Goal: Information Seeking & Learning: Learn about a topic

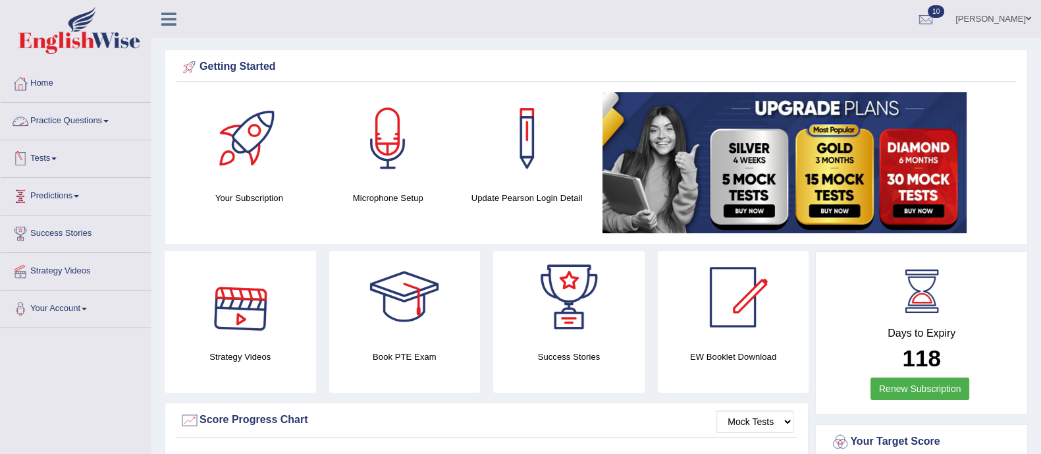
click at [99, 118] on link "Practice Questions" at bounding box center [76, 119] width 150 height 33
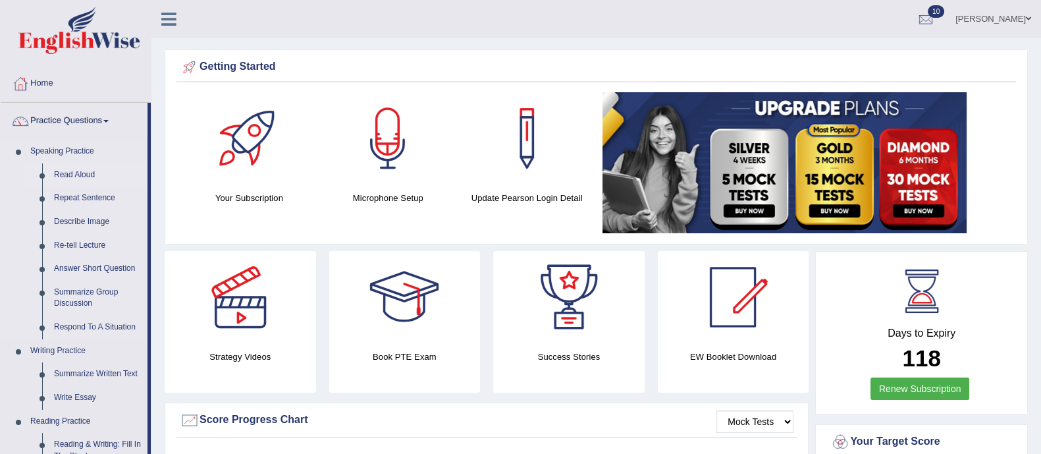
click at [79, 171] on link "Read Aloud" at bounding box center [97, 175] width 99 height 24
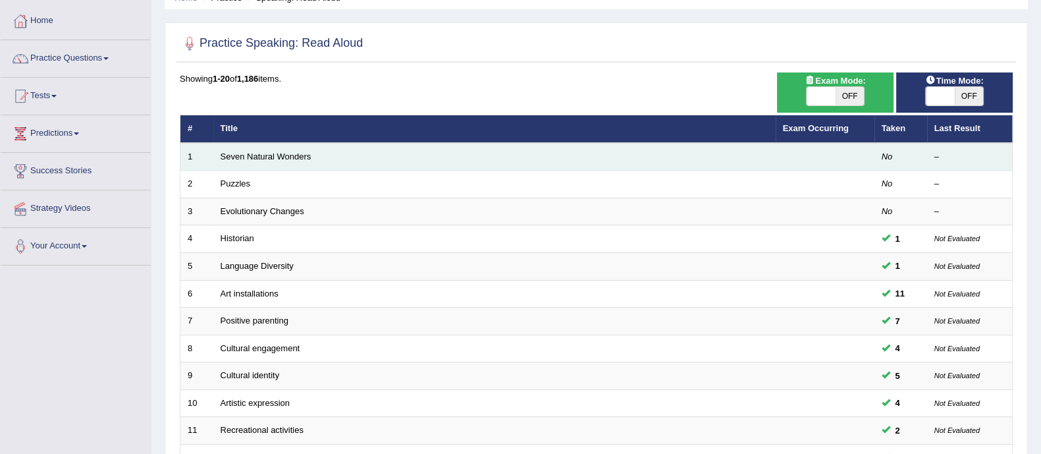
click at [252, 163] on td "Seven Natural Wonders" at bounding box center [494, 157] width 562 height 28
click at [269, 156] on link "Seven Natural Wonders" at bounding box center [266, 156] width 91 height 10
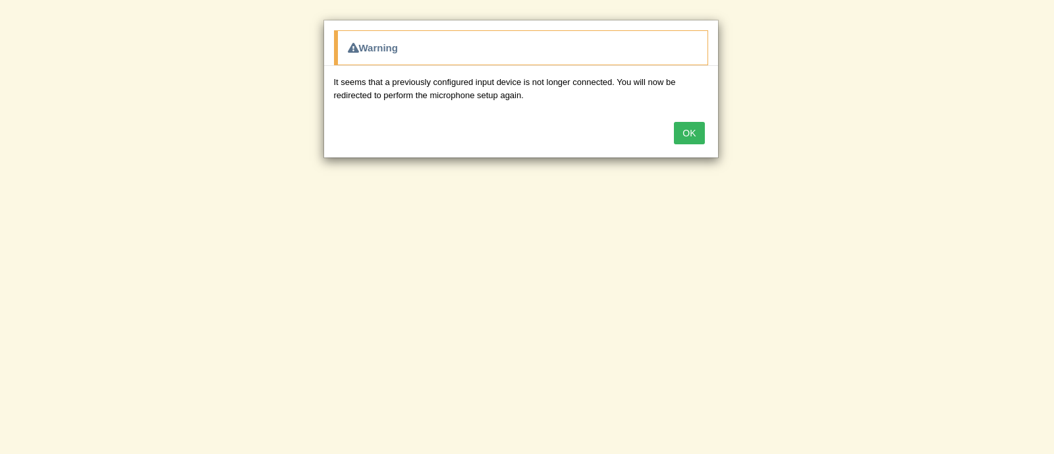
click at [688, 134] on button "OK" at bounding box center [689, 133] width 30 height 22
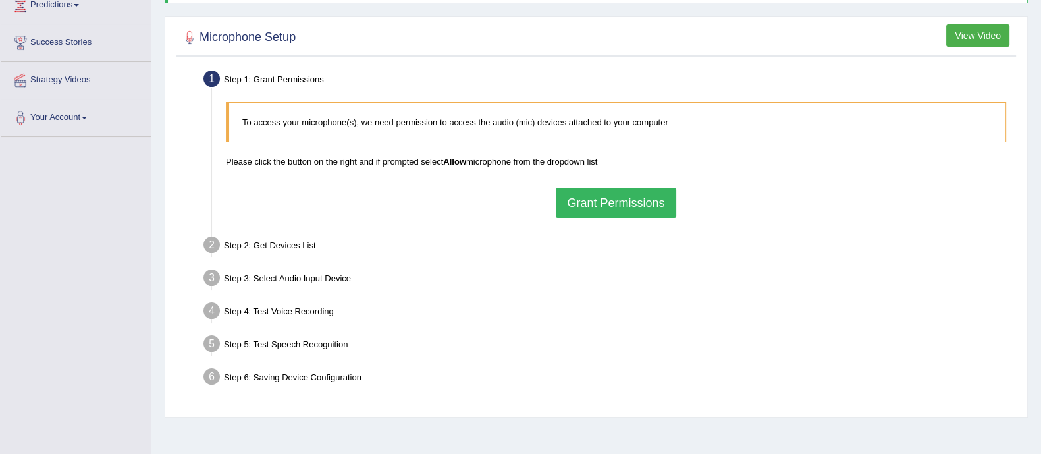
scroll to position [237, 0]
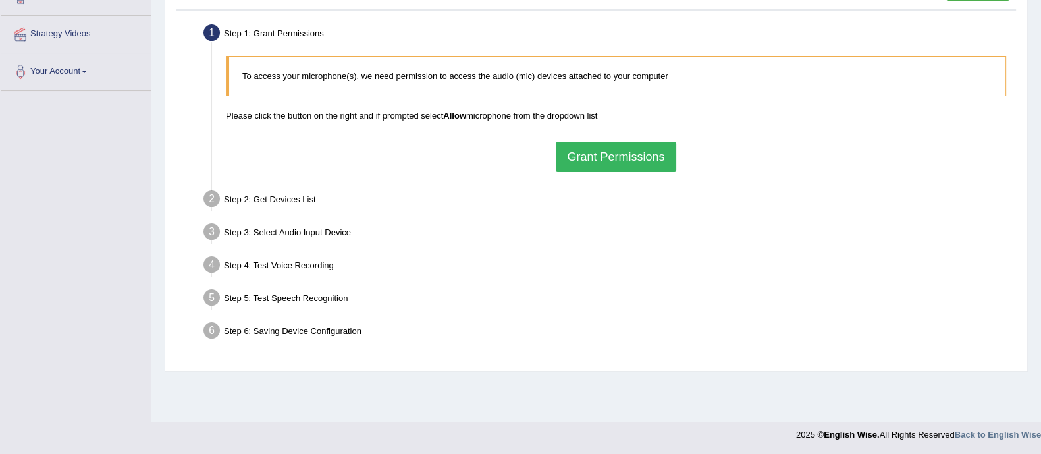
click at [619, 156] on button "Grant Permissions" at bounding box center [616, 157] width 120 height 30
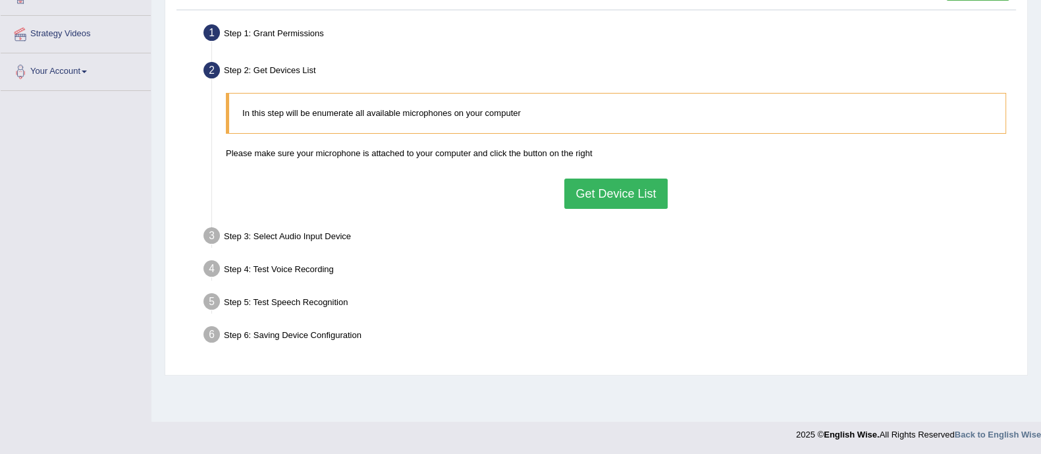
click at [603, 188] on button "Get Device List" at bounding box center [615, 193] width 103 height 30
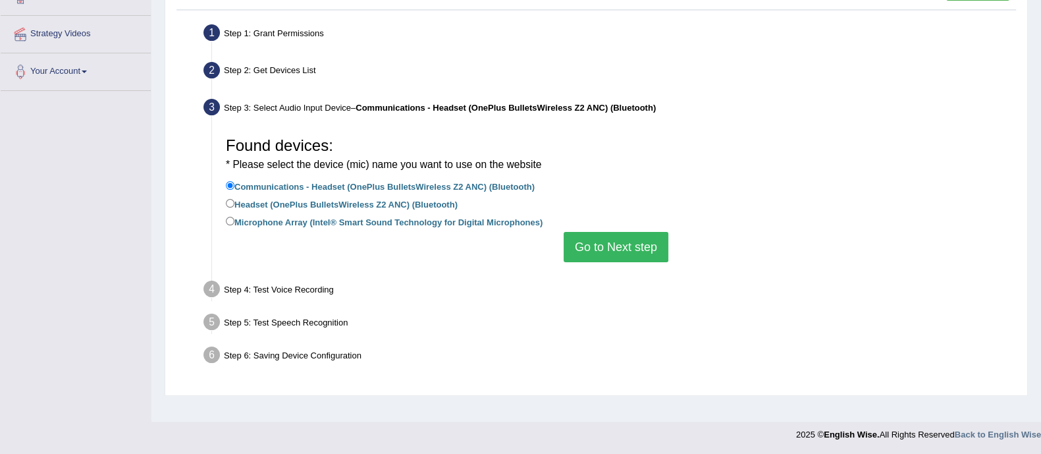
click at [606, 246] on button "Go to Next step" at bounding box center [616, 247] width 105 height 30
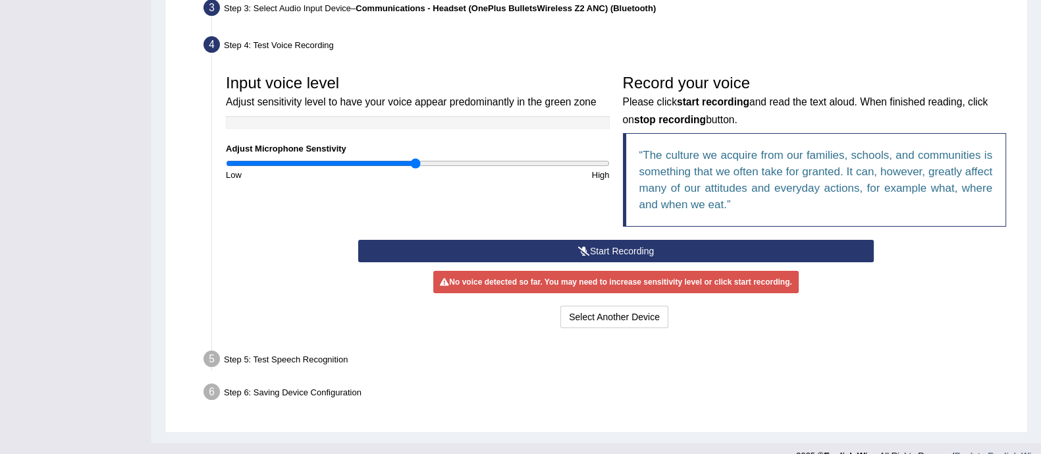
scroll to position [356, 0]
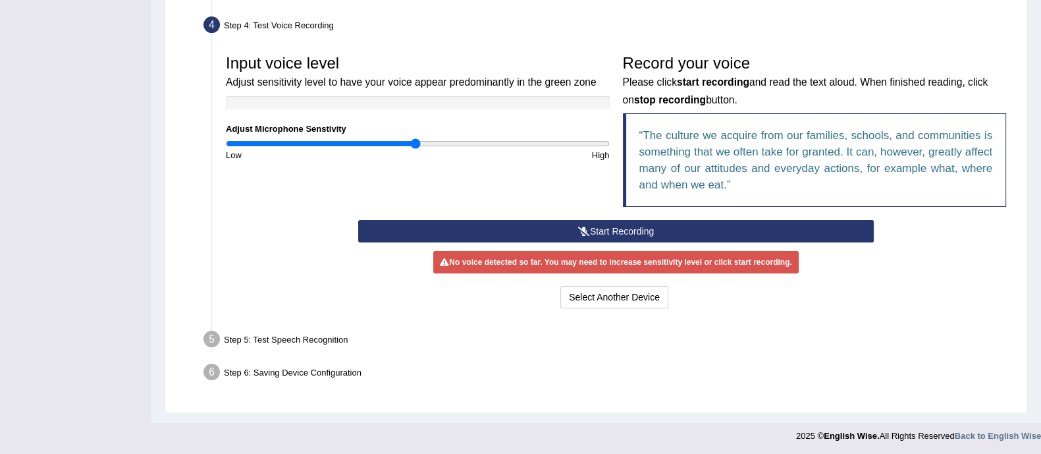
click at [537, 221] on button "Start Recording" at bounding box center [616, 231] width 516 height 22
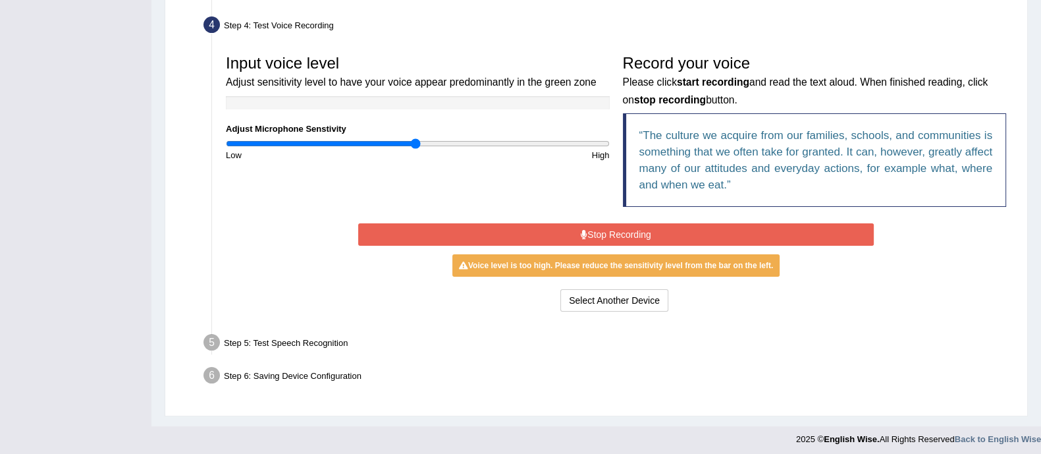
click at [612, 223] on button "Stop Recording" at bounding box center [616, 234] width 516 height 22
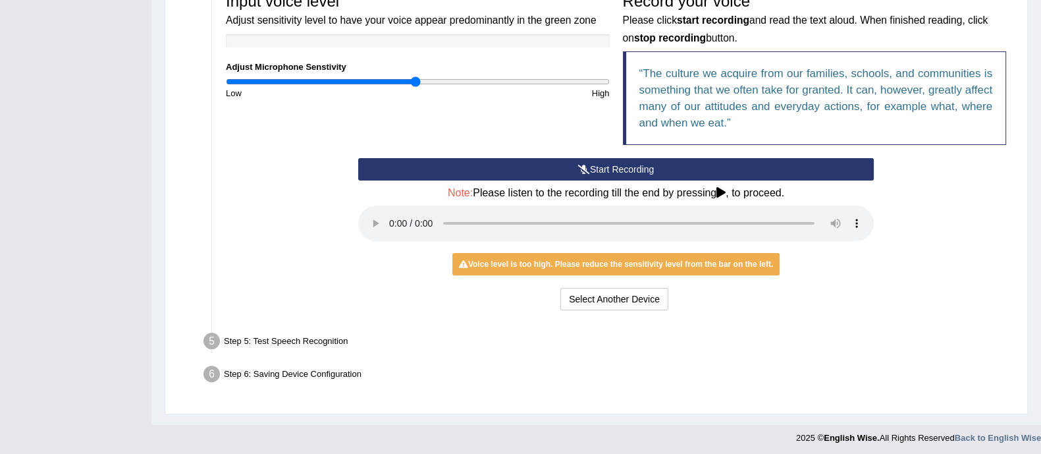
scroll to position [420, 0]
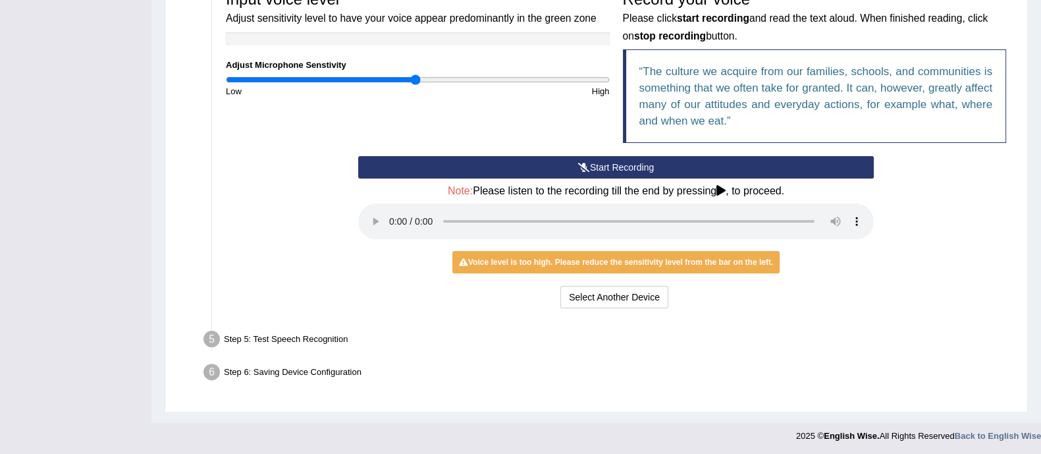
click at [602, 167] on button "Start Recording" at bounding box center [616, 167] width 516 height 22
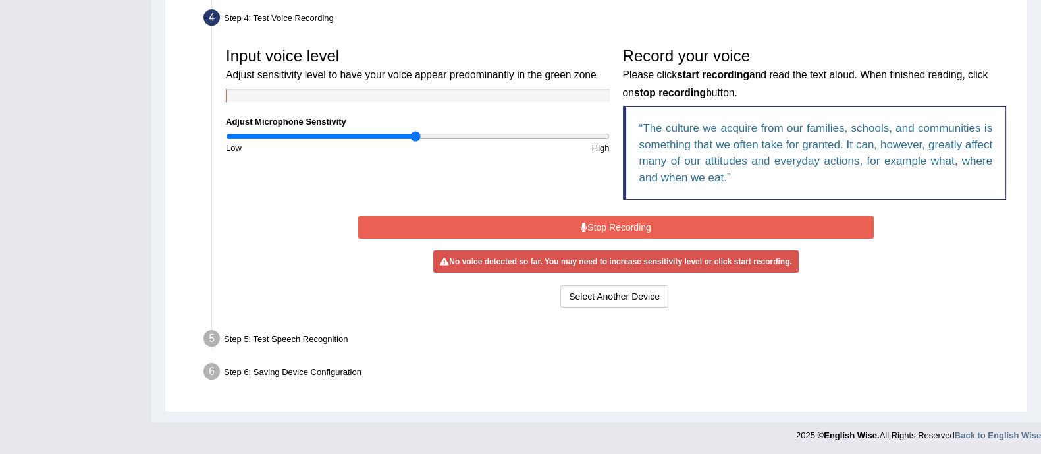
scroll to position [360, 0]
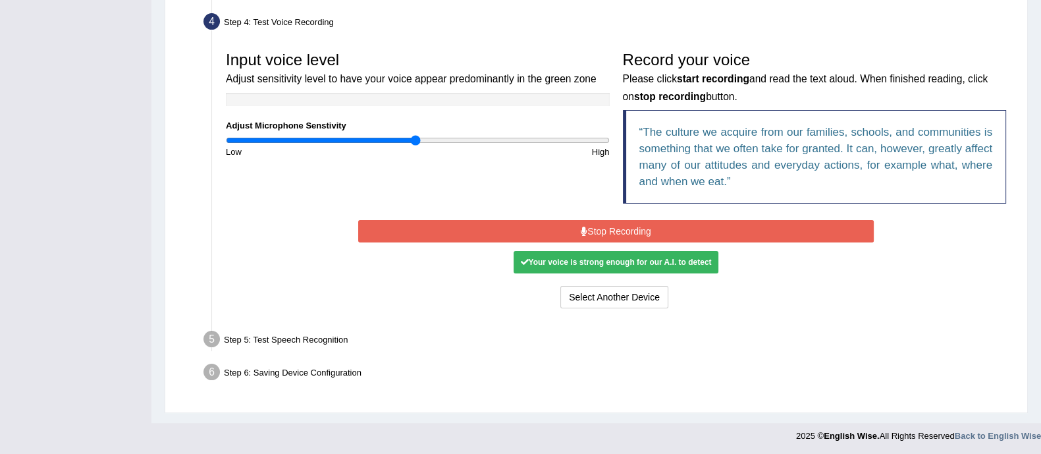
click at [599, 229] on button "Stop Recording" at bounding box center [616, 231] width 516 height 22
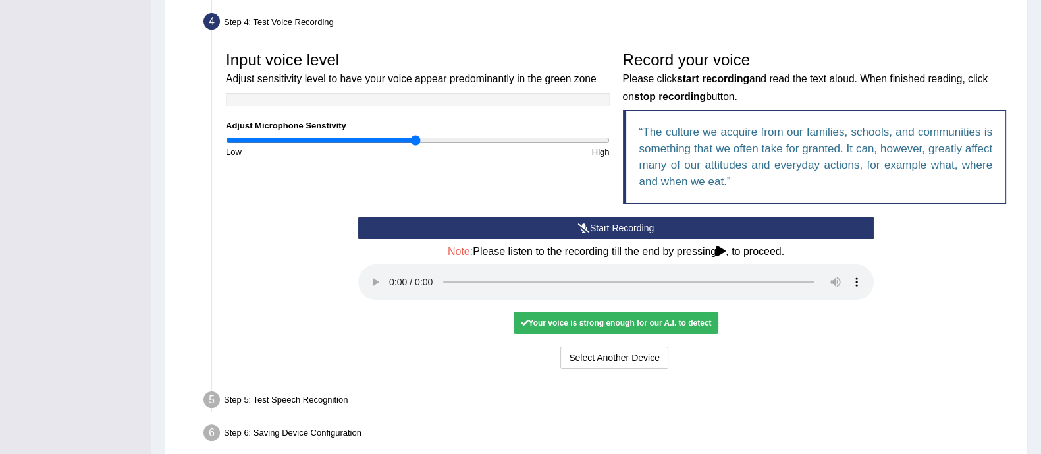
click at [595, 320] on div "Your voice is strong enough for our A.I. to detect" at bounding box center [616, 323] width 204 height 22
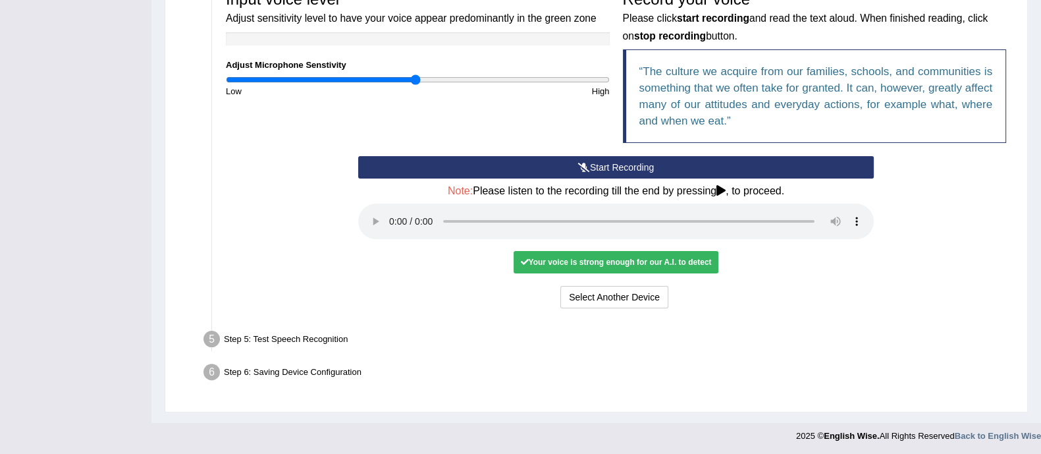
click at [726, 190] on icon at bounding box center [721, 190] width 9 height 11
click at [690, 294] on button "Voice is ok. Go to Next step" at bounding box center [671, 297] width 130 height 22
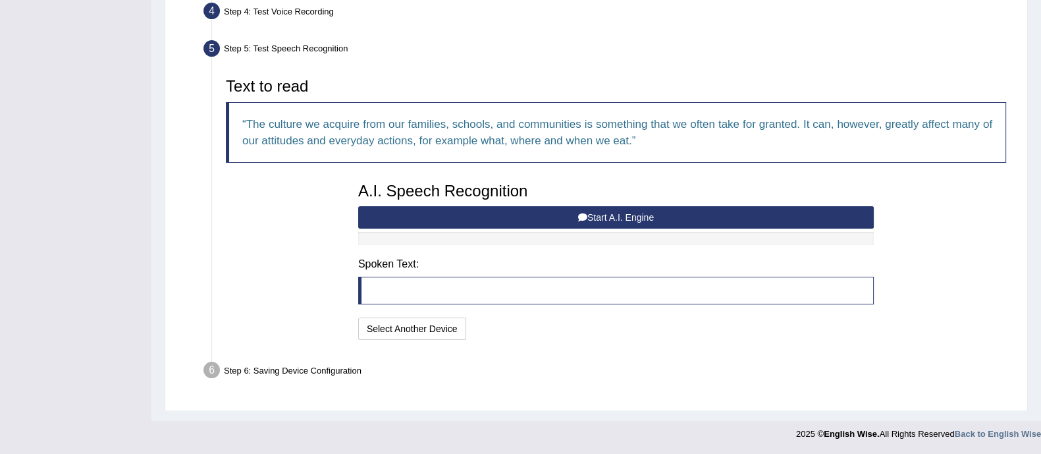
scroll to position [368, 0]
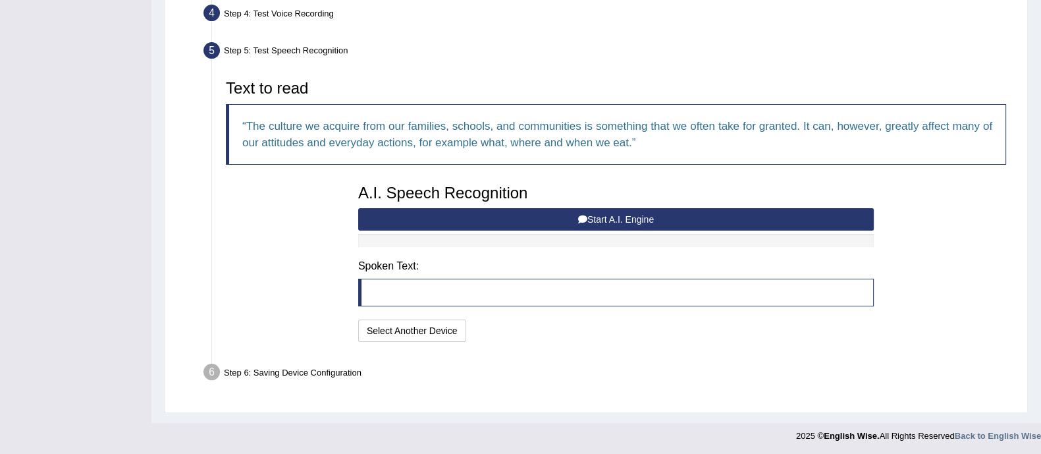
click at [510, 226] on button "Start A.I. Engine" at bounding box center [616, 219] width 516 height 22
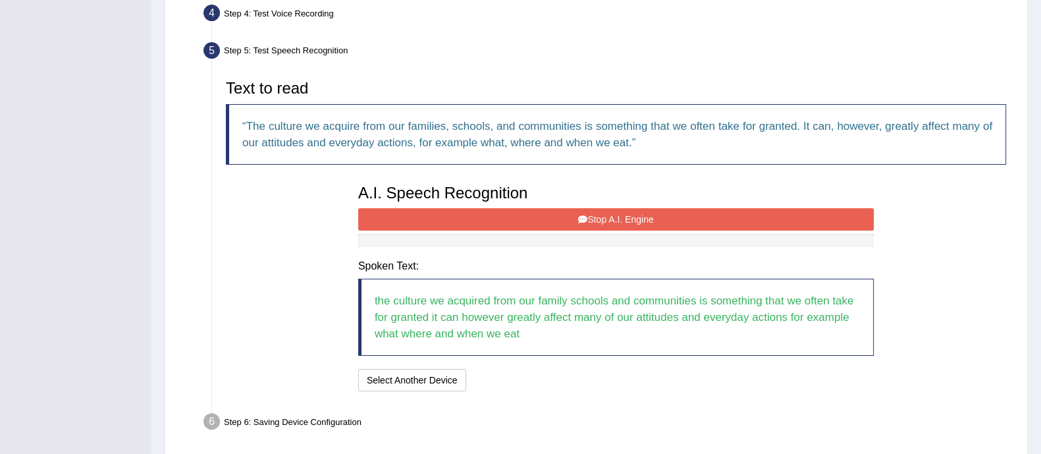
click at [510, 226] on button "Stop A.I. Engine" at bounding box center [616, 219] width 516 height 22
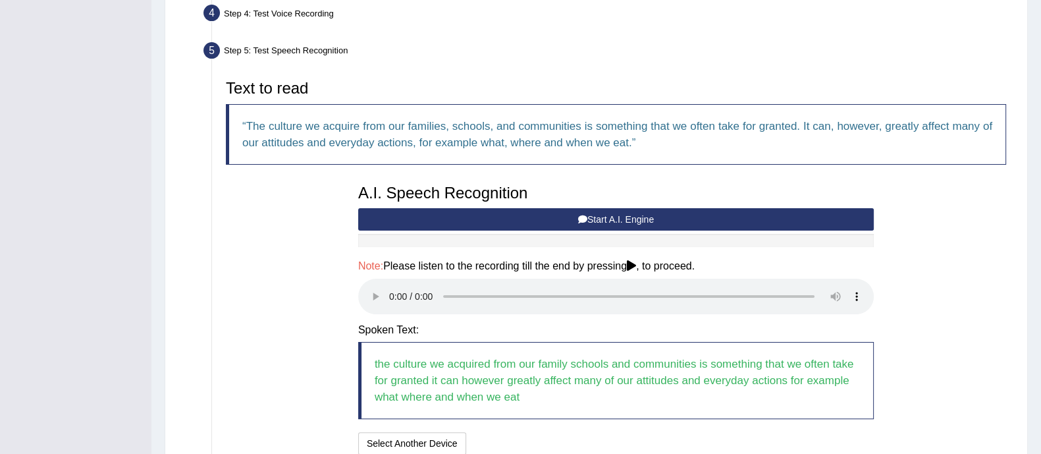
scroll to position [481, 0]
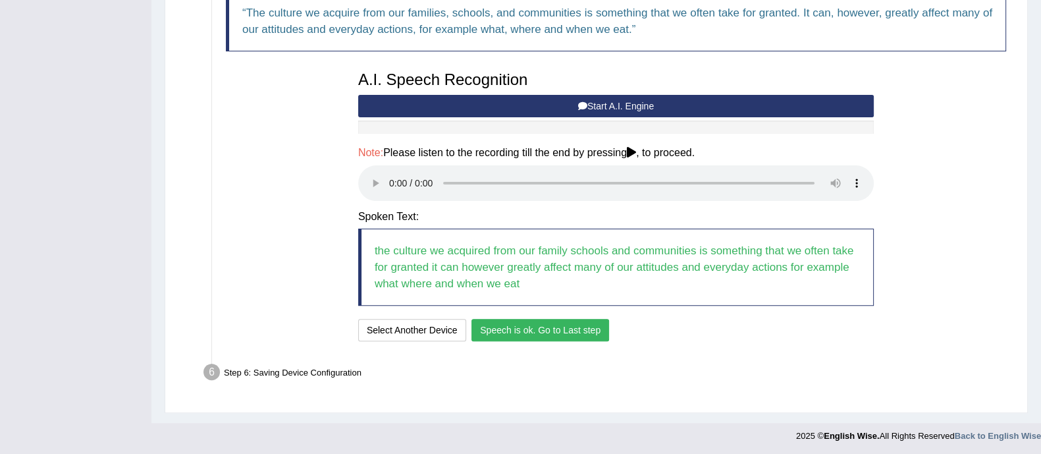
click at [522, 327] on button "Speech is ok. Go to Last step" at bounding box center [541, 330] width 138 height 22
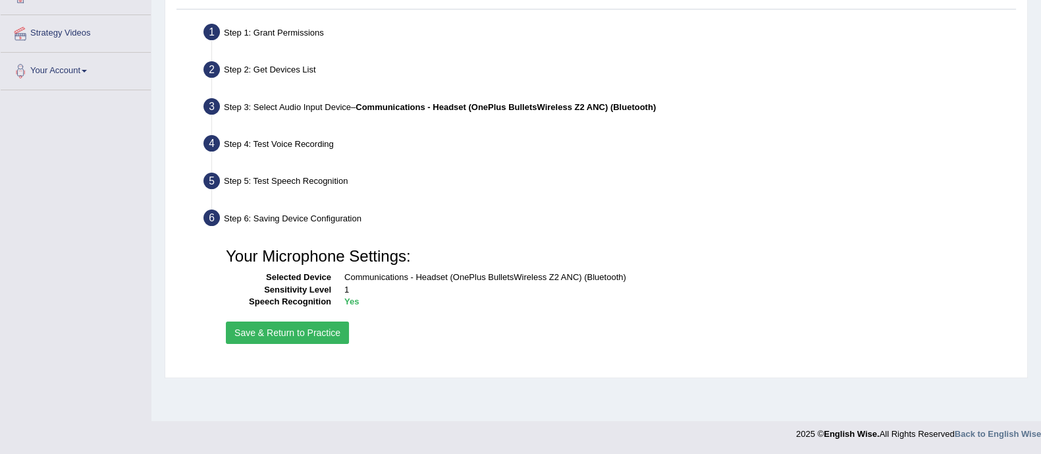
scroll to position [237, 0]
click at [318, 335] on button "Save & Return to Practice" at bounding box center [287, 333] width 123 height 22
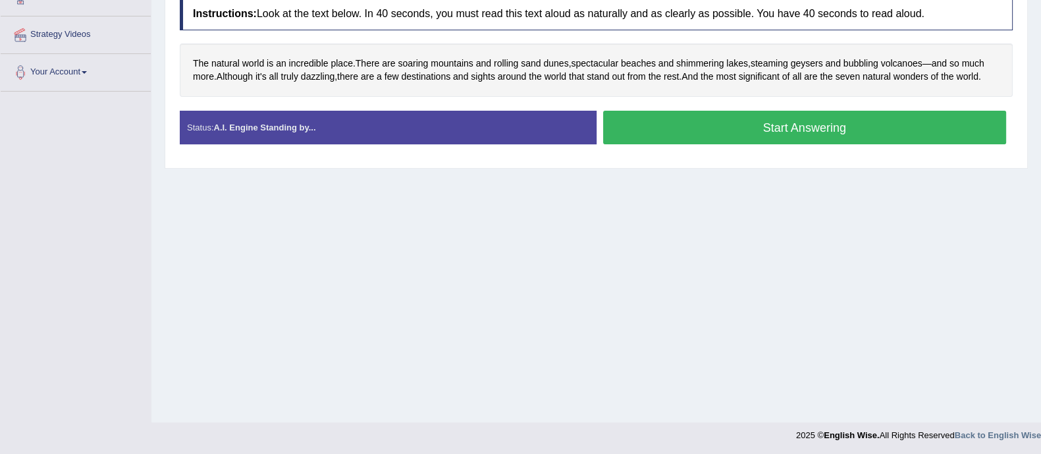
scroll to position [237, 0]
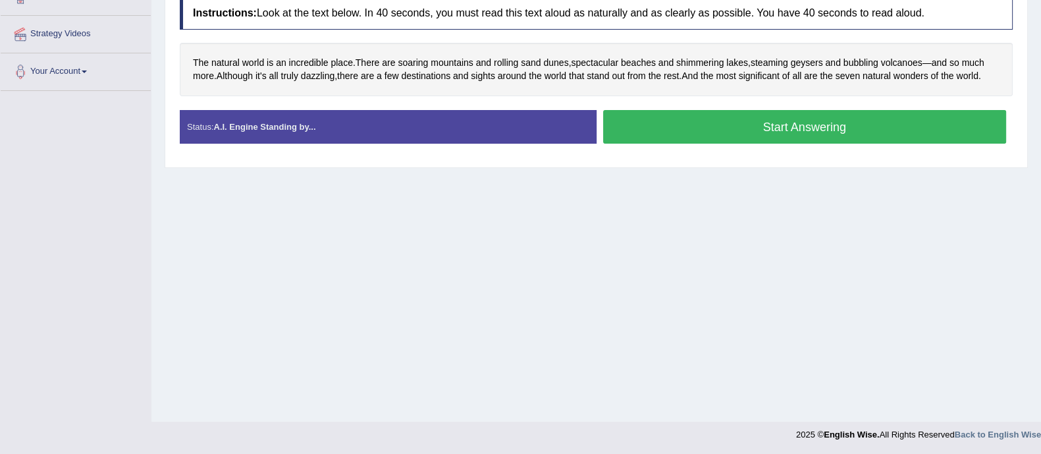
click at [833, 130] on button "Start Answering" at bounding box center [805, 127] width 404 height 34
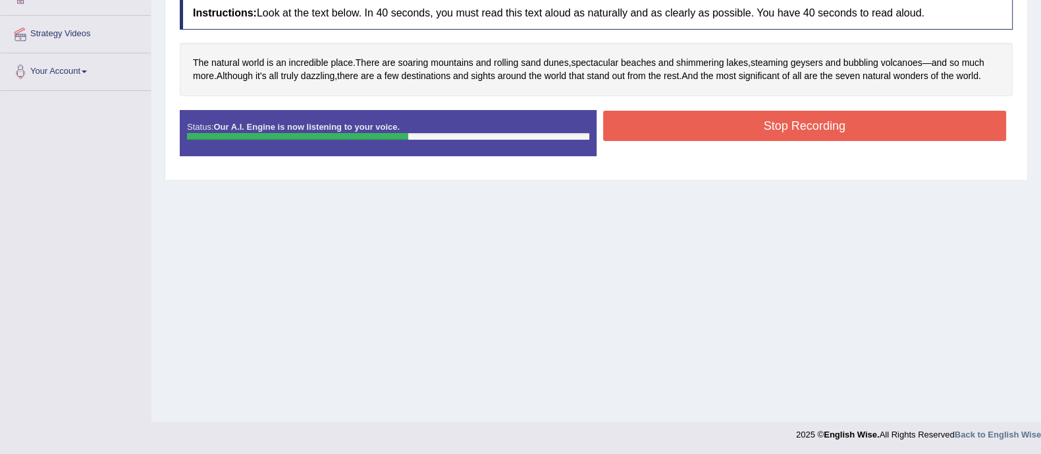
click at [790, 119] on button "Stop Recording" at bounding box center [805, 126] width 404 height 30
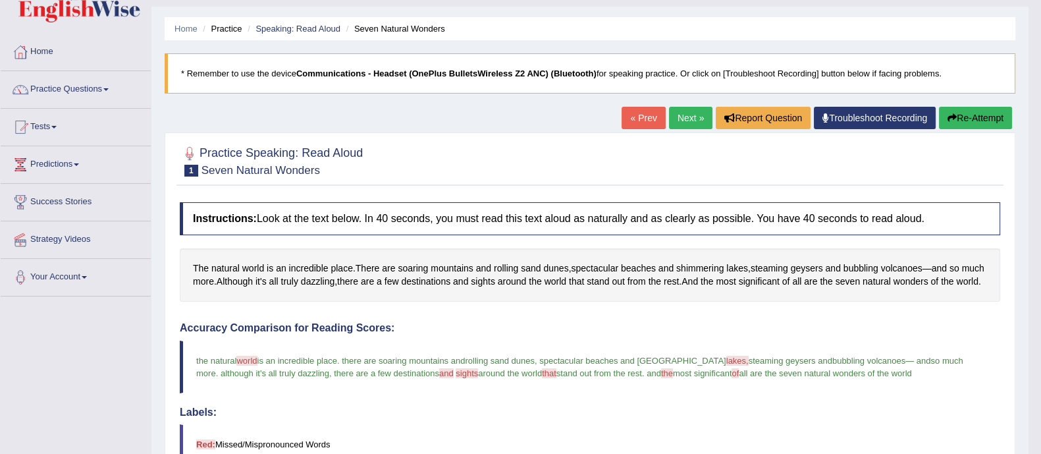
scroll to position [0, 0]
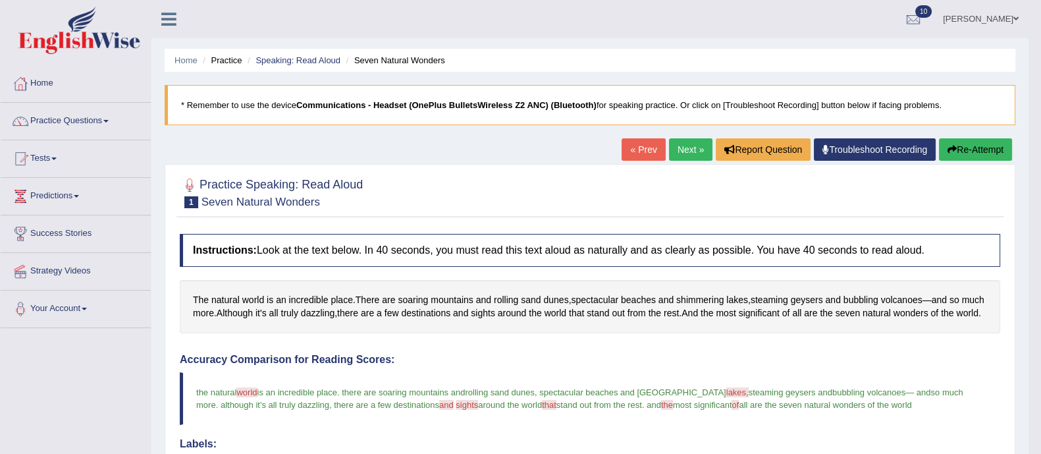
click at [688, 148] on link "Next »" at bounding box center [690, 149] width 43 height 22
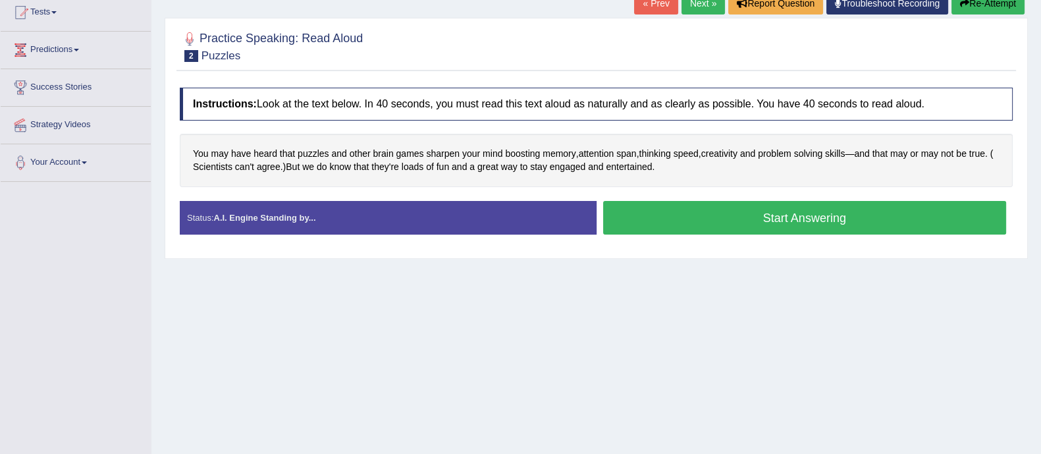
scroll to position [148, 0]
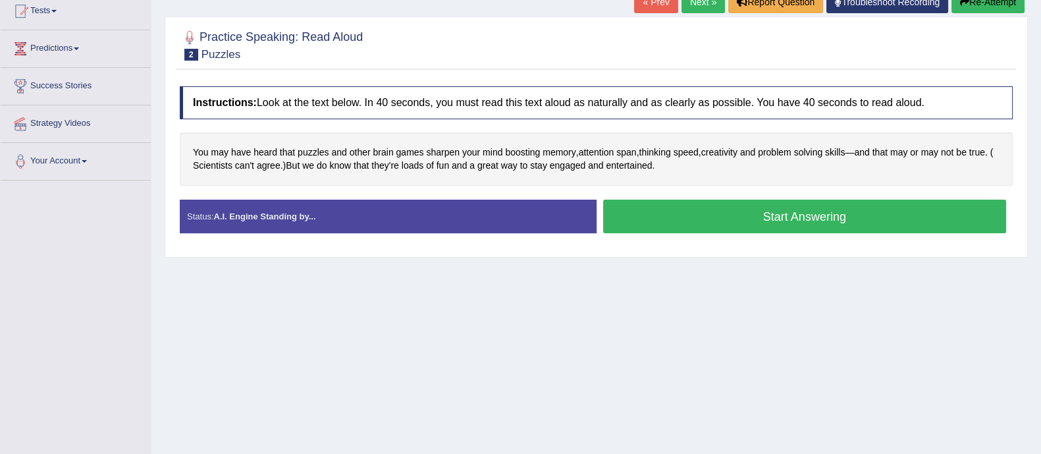
click at [684, 212] on button "Start Answering" at bounding box center [805, 217] width 404 height 34
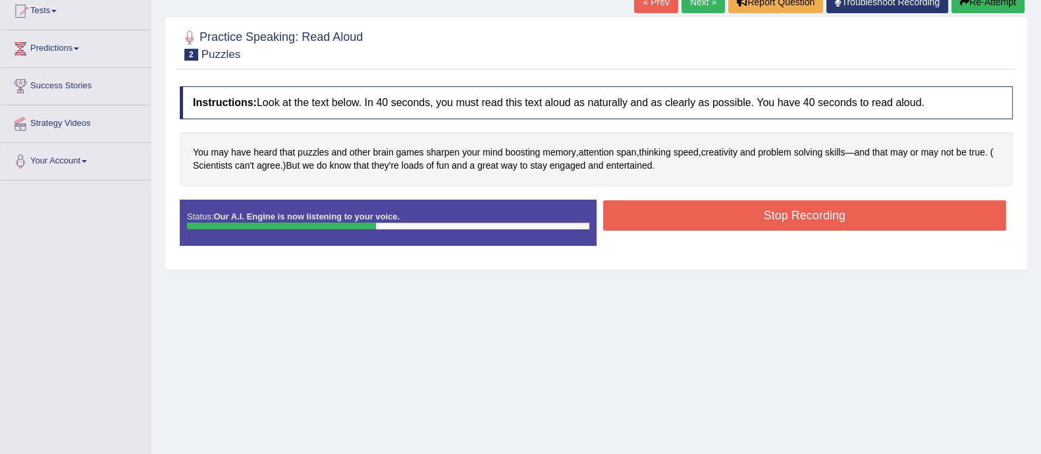
click at [684, 212] on button "Stop Recording" at bounding box center [805, 215] width 404 height 30
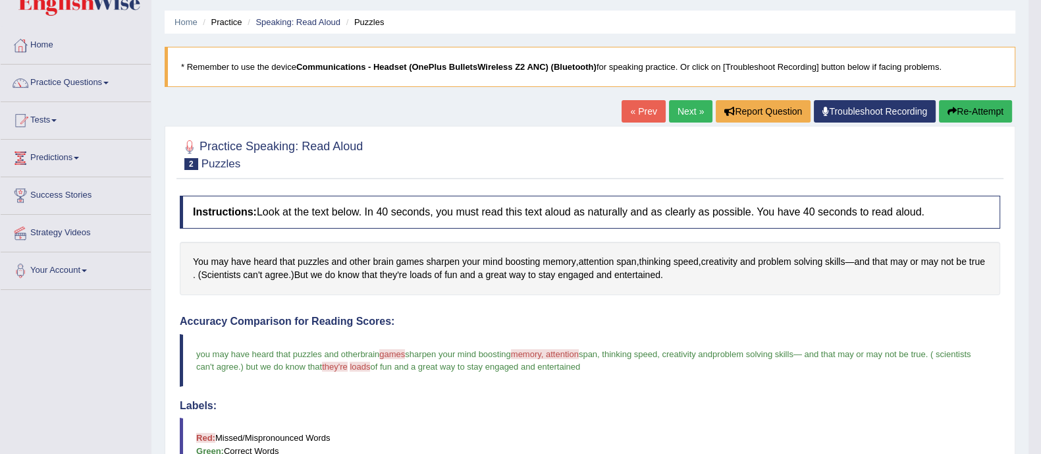
scroll to position [0, 0]
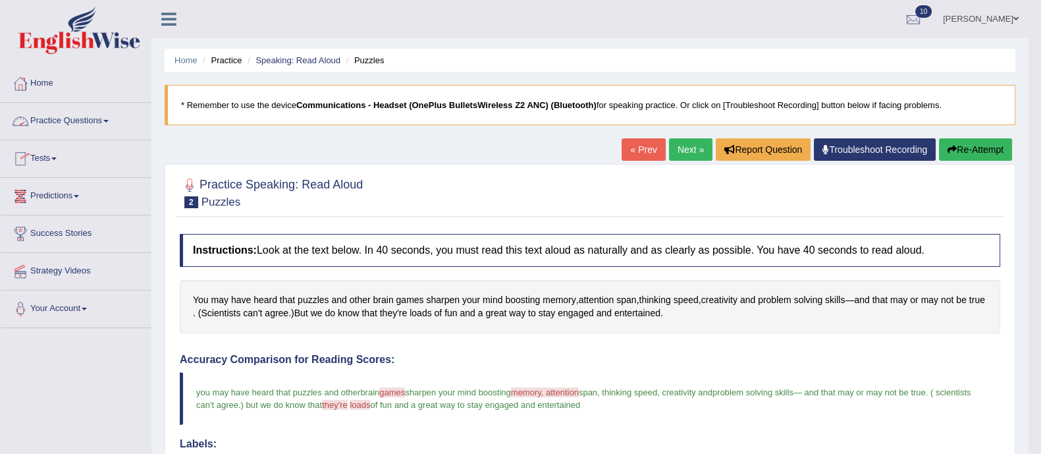
click at [103, 122] on link "Practice Questions" at bounding box center [76, 119] width 150 height 33
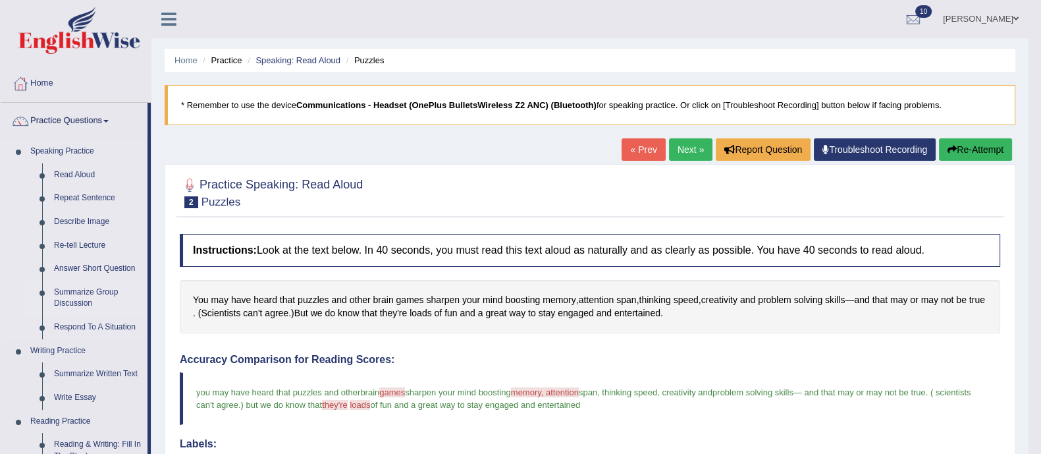
click at [80, 294] on link "Summarize Group Discussion" at bounding box center [97, 298] width 99 height 35
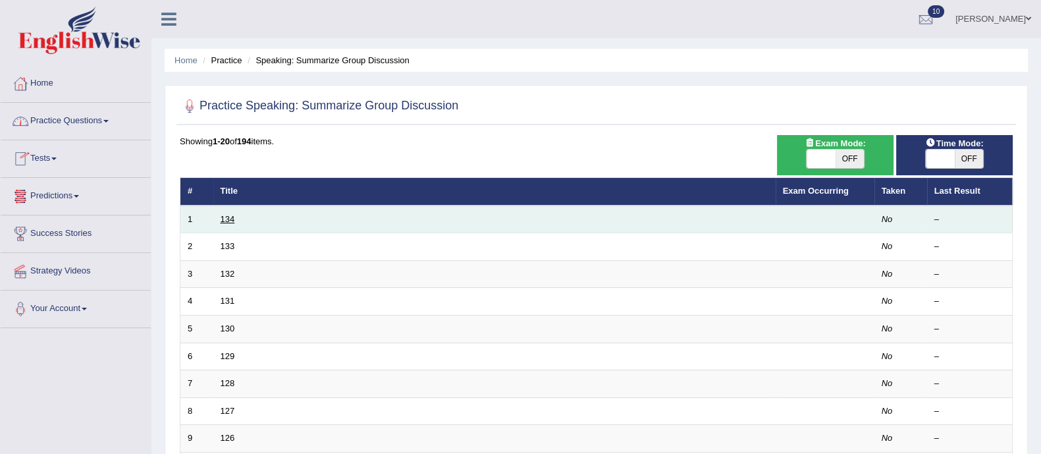
click at [231, 214] on link "134" at bounding box center [228, 219] width 14 height 10
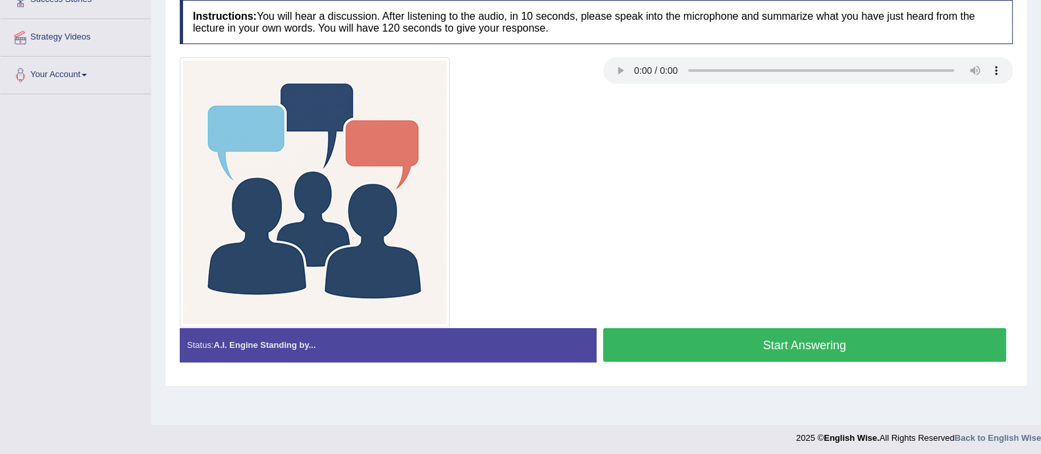
scroll to position [234, 0]
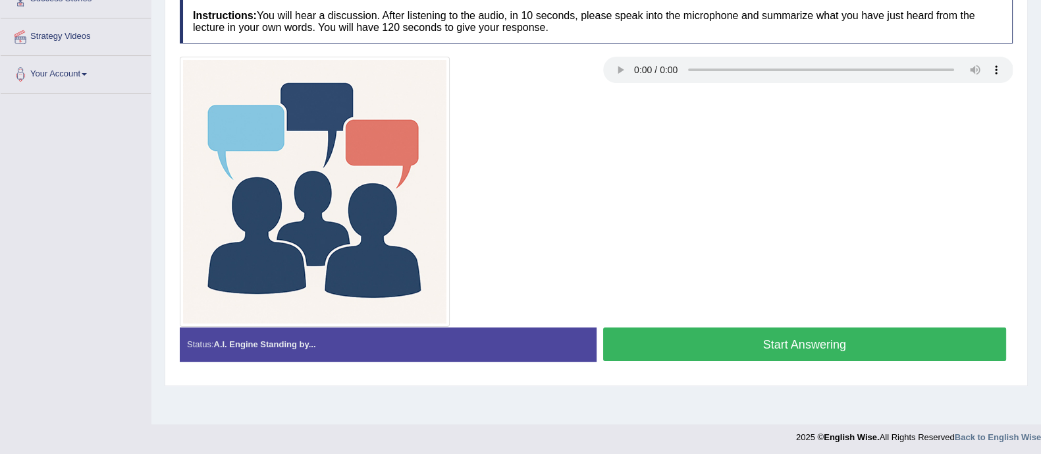
click at [722, 337] on button "Start Answering" at bounding box center [805, 344] width 404 height 34
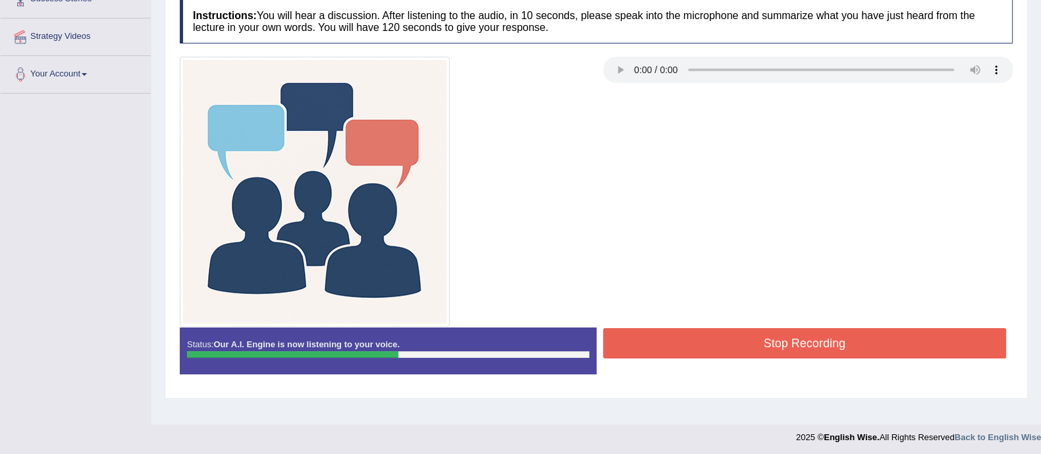
click at [722, 337] on button "Stop Recording" at bounding box center [805, 343] width 404 height 30
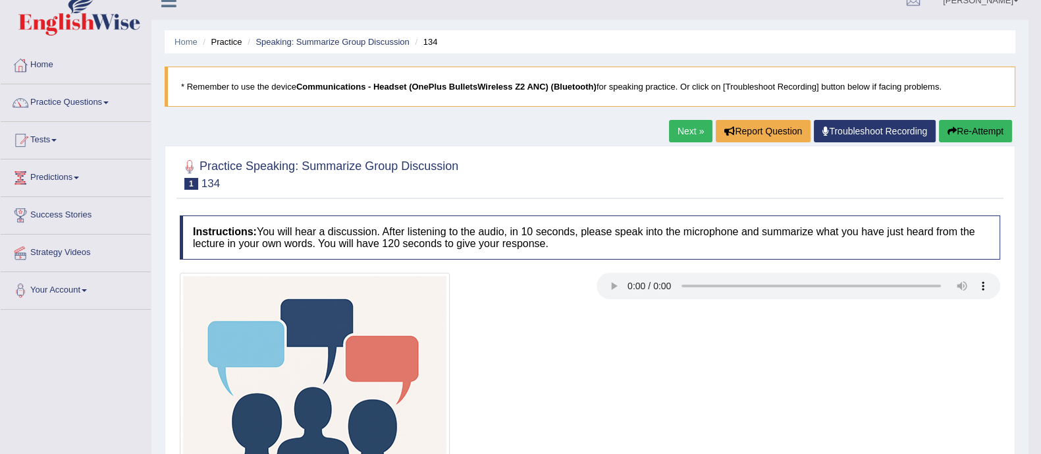
scroll to position [0, 0]
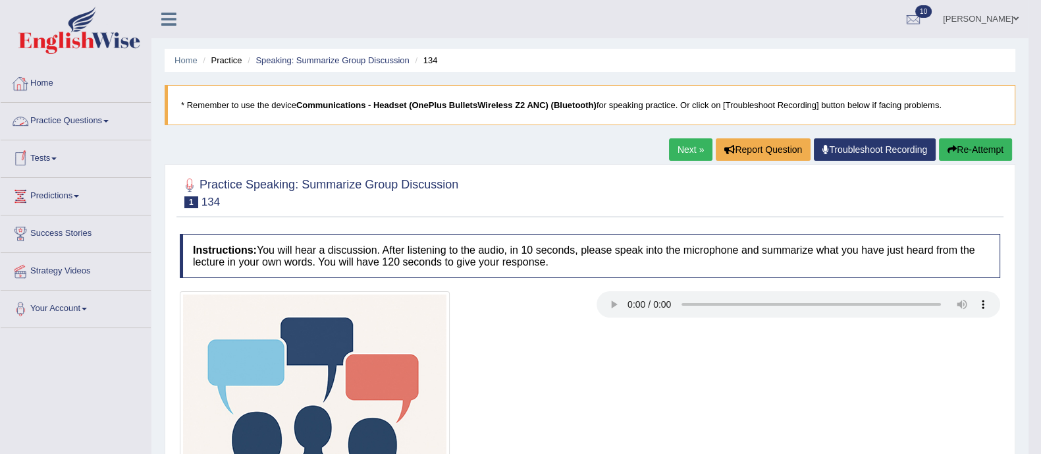
click at [70, 116] on link "Practice Questions" at bounding box center [76, 119] width 150 height 33
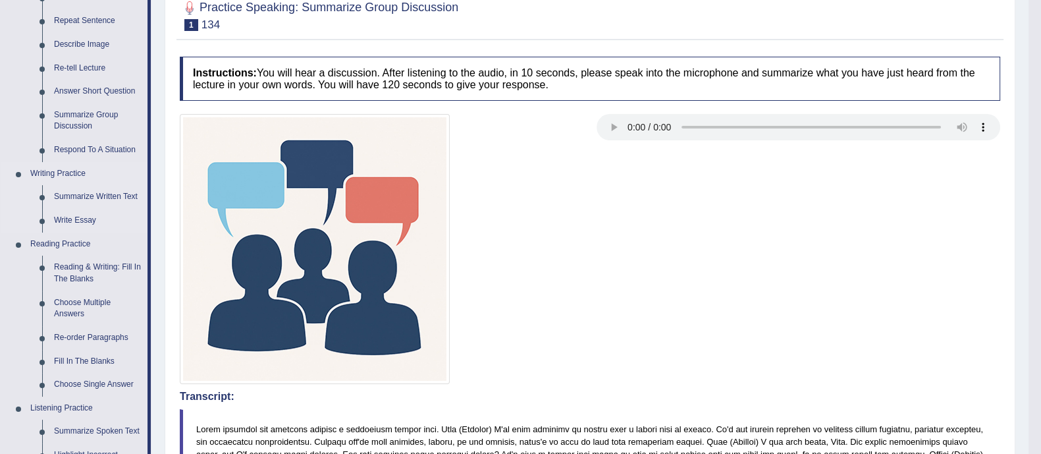
scroll to position [178, 0]
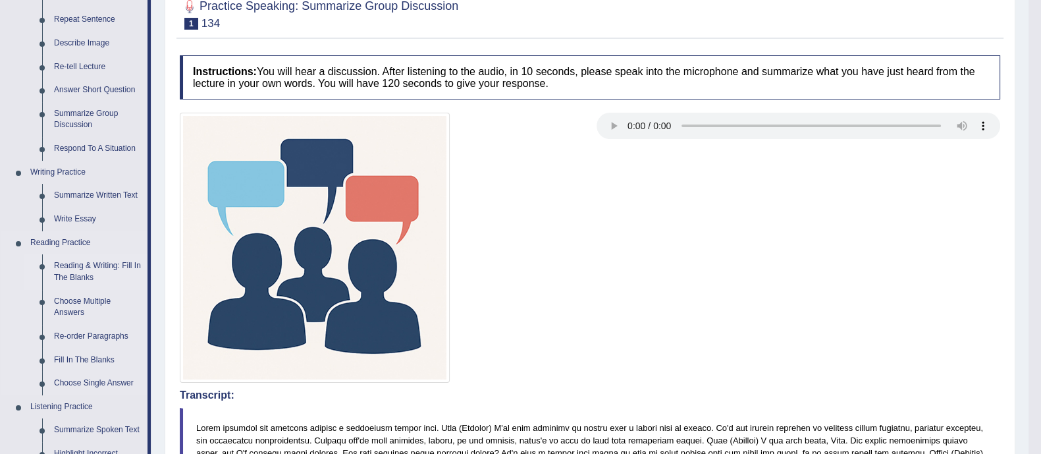
click at [80, 279] on link "Reading & Writing: Fill In The Blanks" at bounding box center [97, 271] width 99 height 35
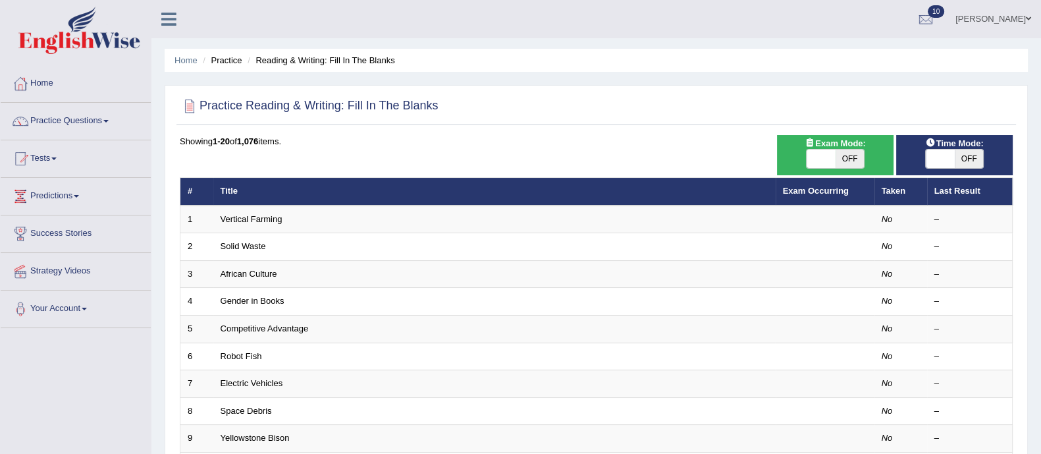
click at [852, 161] on span "OFF" at bounding box center [850, 159] width 29 height 18
checkbox input "true"
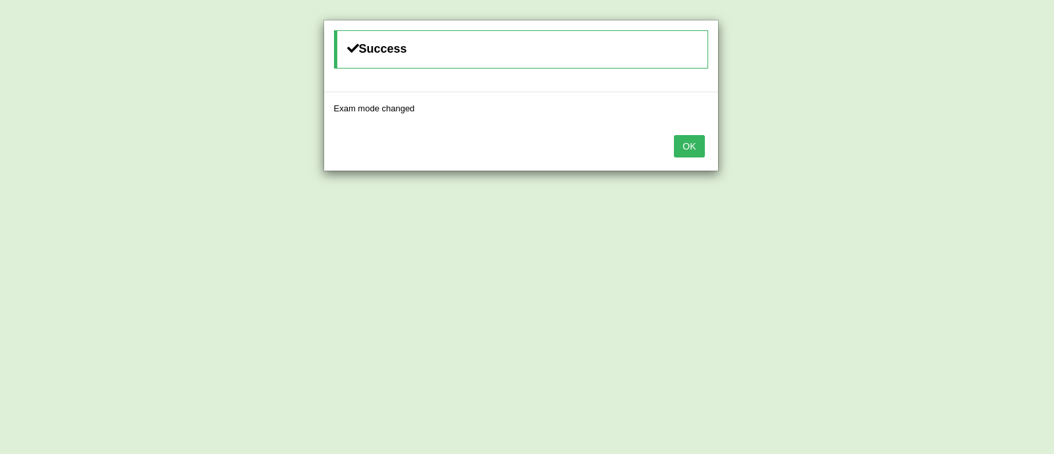
click at [686, 140] on button "OK" at bounding box center [689, 146] width 30 height 22
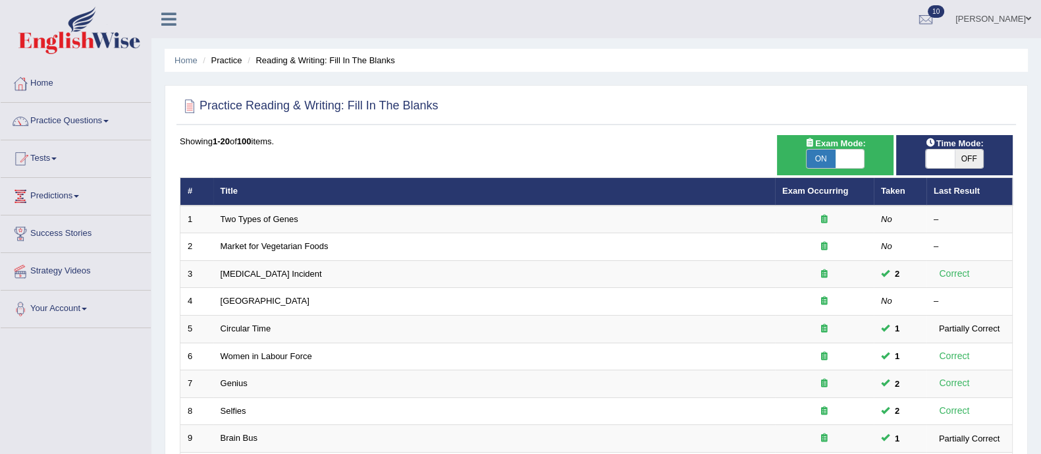
click at [968, 161] on span "OFF" at bounding box center [969, 159] width 29 height 18
checkbox input "true"
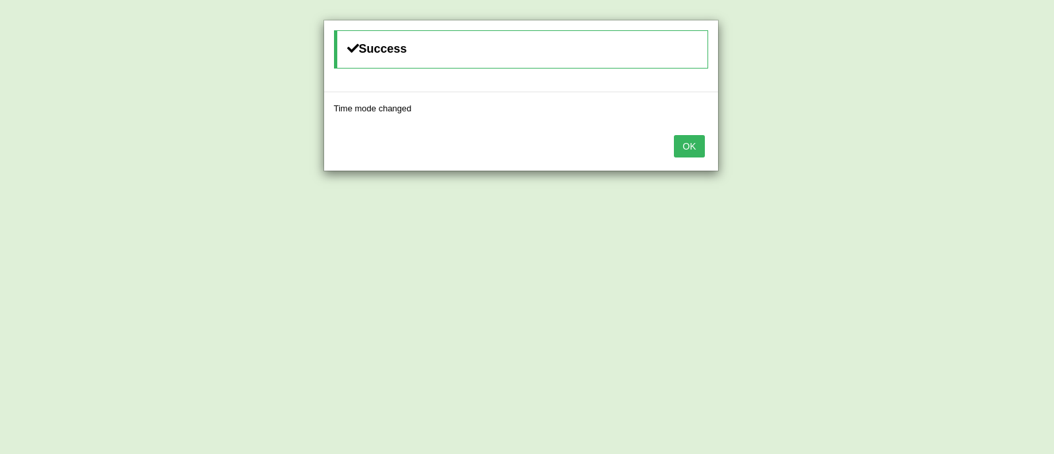
click at [682, 146] on button "OK" at bounding box center [689, 146] width 30 height 22
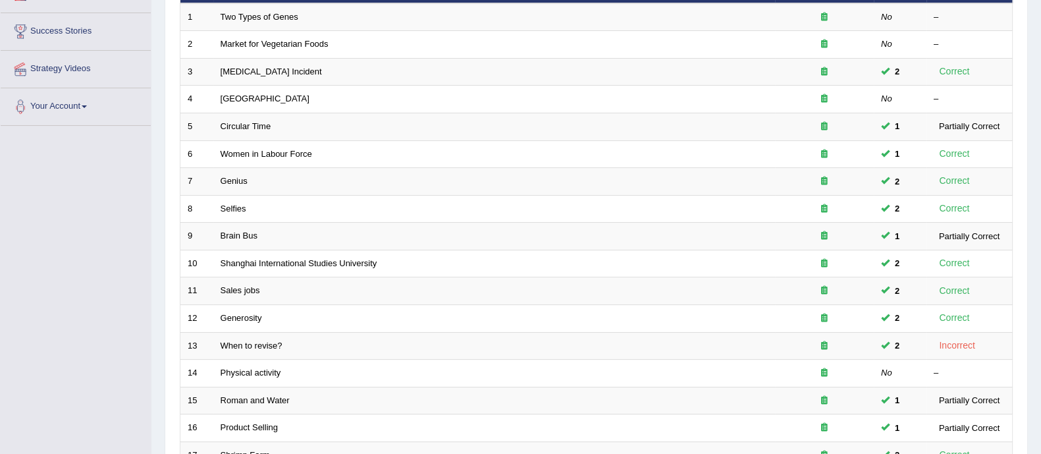
scroll to position [415, 0]
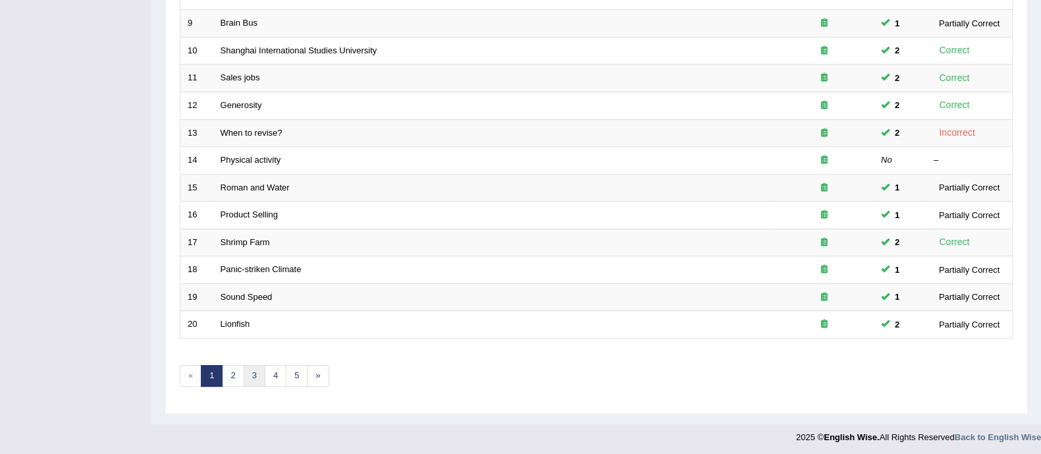
click at [250, 371] on link "3" at bounding box center [255, 376] width 22 height 22
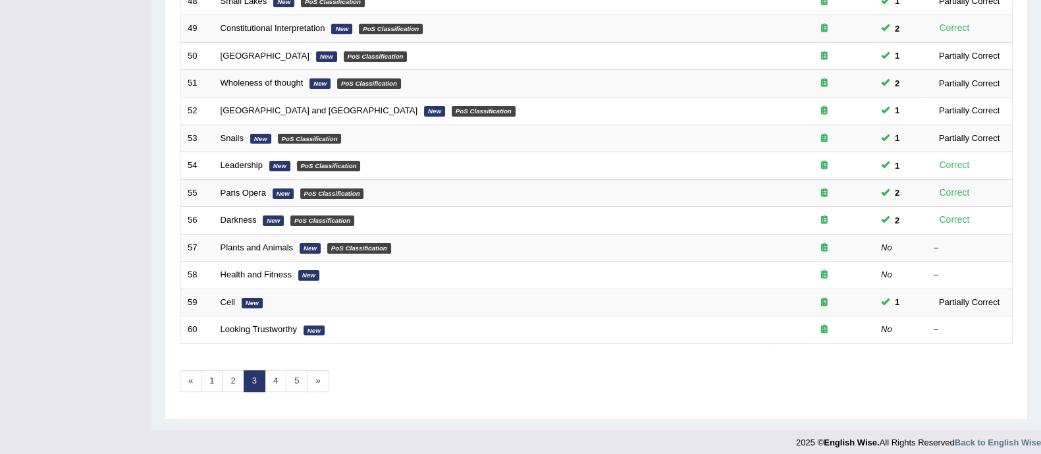
scroll to position [415, 0]
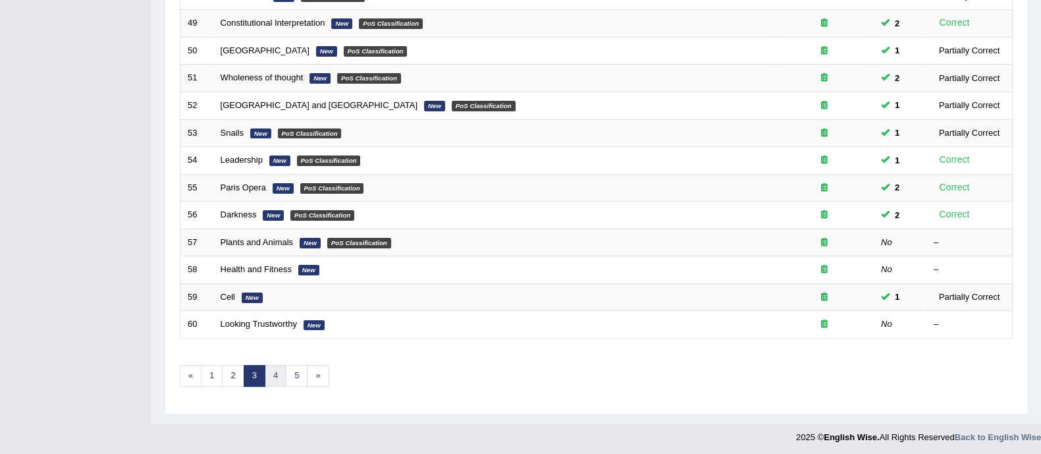
click at [269, 375] on link "4" at bounding box center [276, 376] width 22 height 22
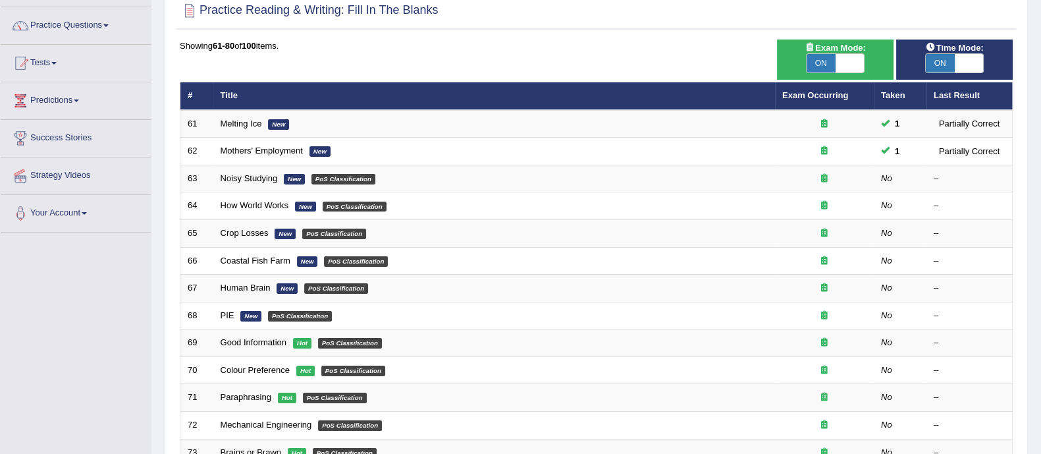
scroll to position [94, 0]
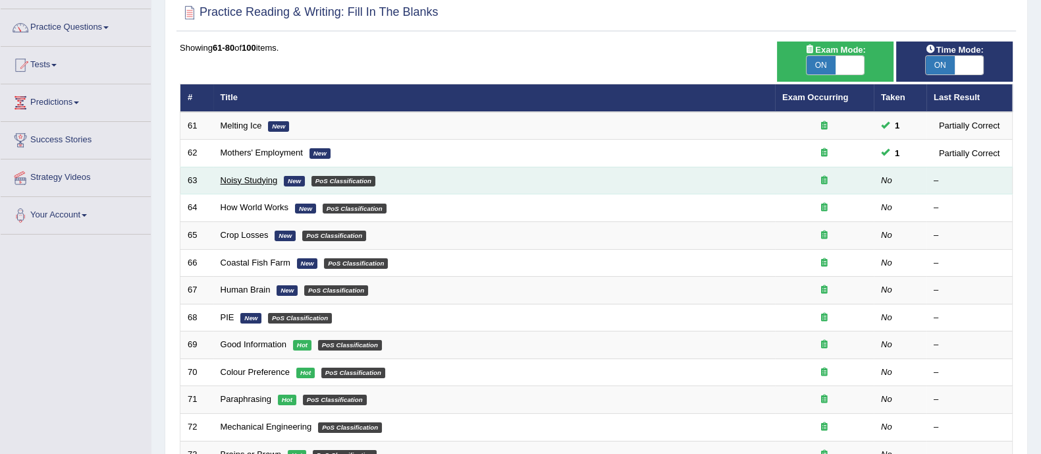
click at [248, 176] on link "Noisy Studying" at bounding box center [249, 180] width 57 height 10
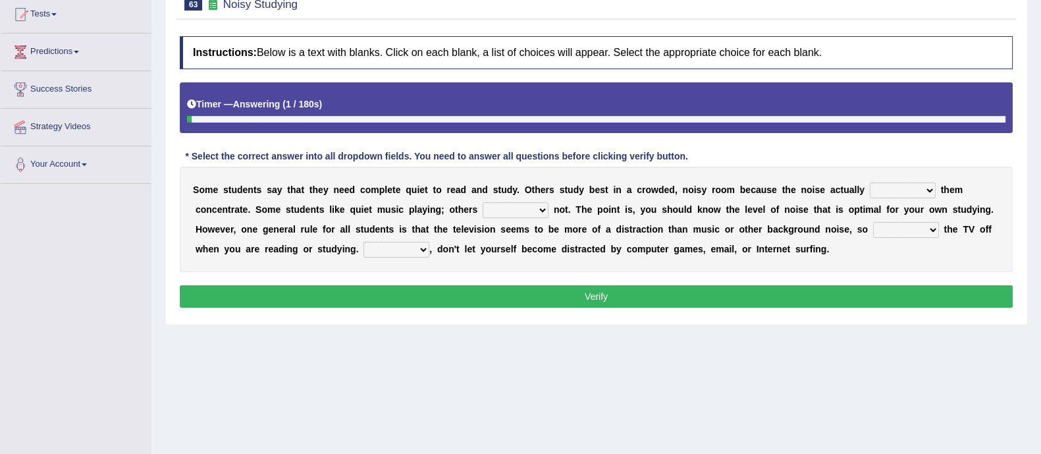
scroll to position [144, 0]
click at [903, 189] on select "helps stops aids gives" at bounding box center [903, 190] width 66 height 16
select select "helps"
click at [870, 182] on select "helps stops aids gives" at bounding box center [903, 190] width 66 height 16
click at [526, 208] on select "have doing do are" at bounding box center [516, 210] width 66 height 16
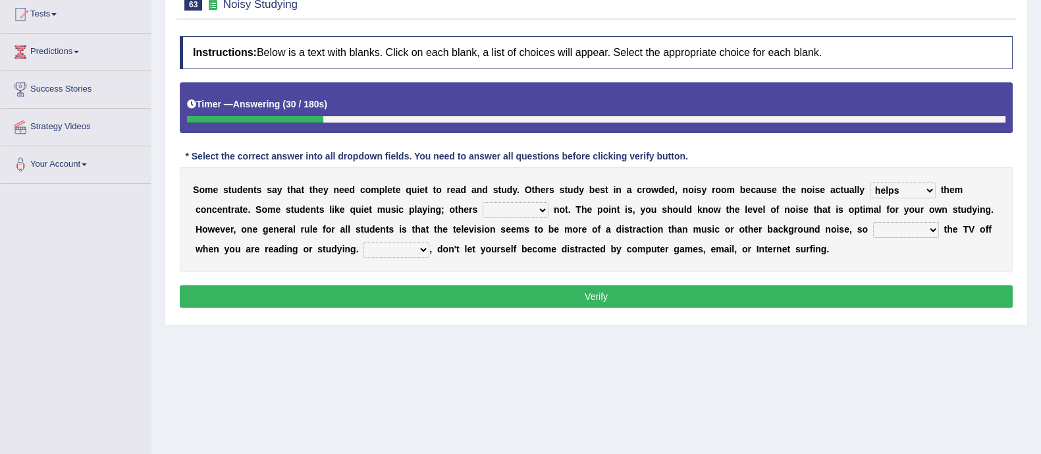
select select "do"
click at [483, 202] on select "have doing do are" at bounding box center [516, 210] width 66 height 16
click at [918, 229] on select "make put leave cut" at bounding box center [906, 230] width 66 height 16
click at [873, 222] on select "make put leave cut" at bounding box center [906, 230] width 66 height 16
click at [894, 229] on select "make put leave cut" at bounding box center [906, 230] width 66 height 16
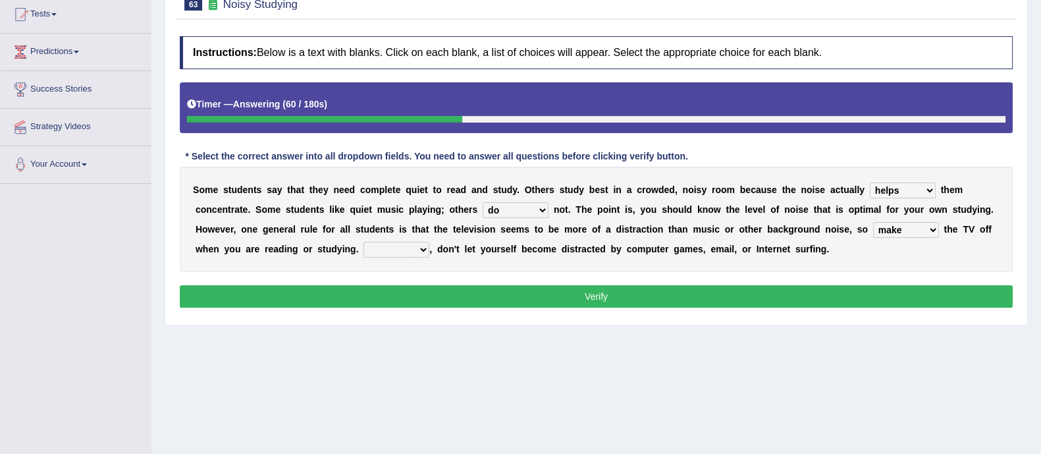
select select "put"
click at [873, 222] on select "make put leave cut" at bounding box center [906, 230] width 66 height 16
click at [400, 243] on select "Thus However Yet Also" at bounding box center [397, 250] width 66 height 16
select select "However"
click at [364, 242] on select "Thus However Yet Also" at bounding box center [397, 250] width 66 height 16
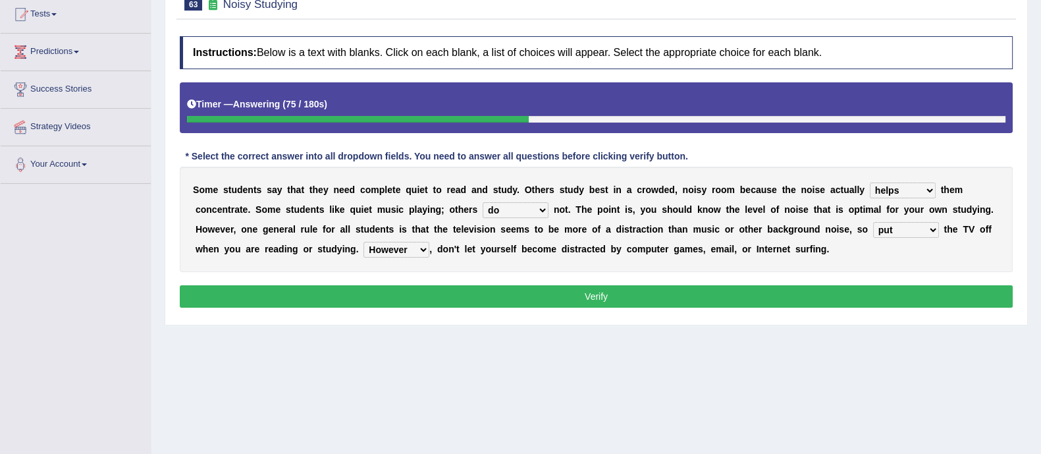
click at [902, 234] on select "make put leave cut" at bounding box center [906, 230] width 66 height 16
select select "leave"
click at [873, 222] on select "make put leave cut" at bounding box center [906, 230] width 66 height 16
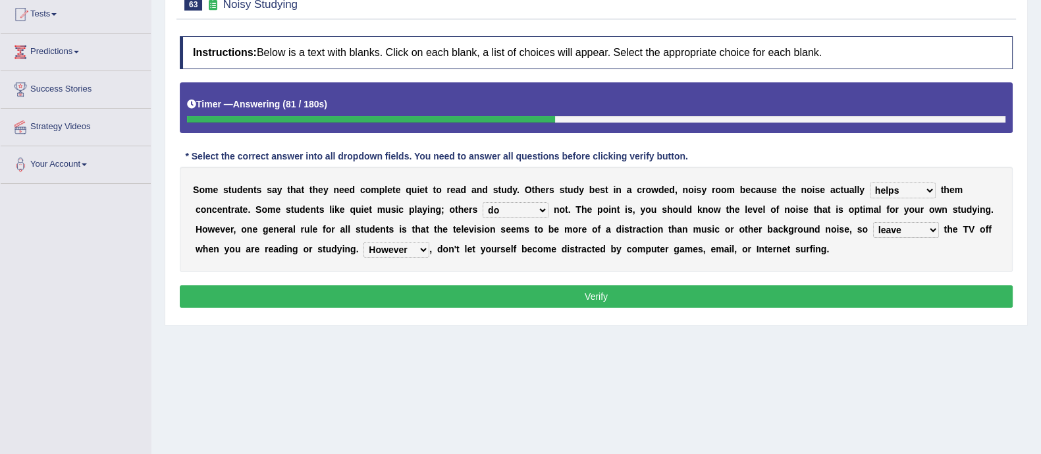
click at [861, 296] on button "Verify" at bounding box center [596, 296] width 833 height 22
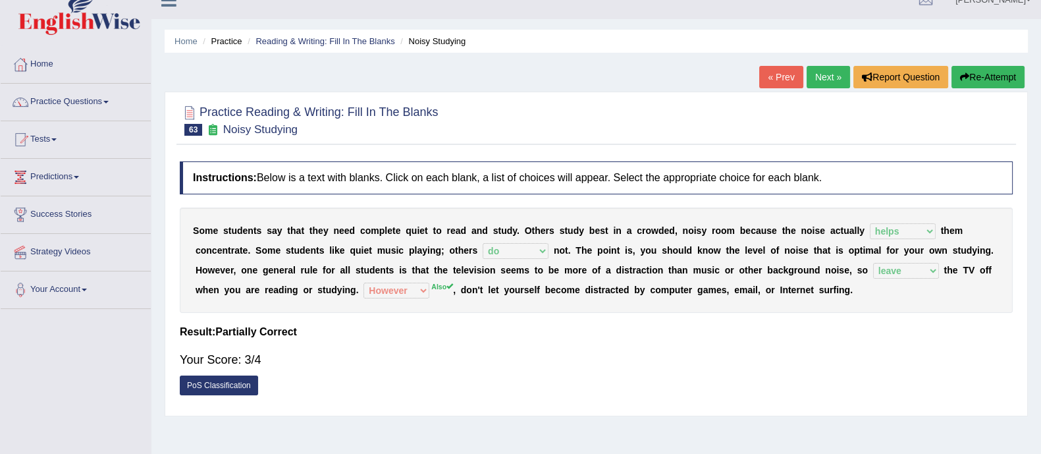
scroll to position [18, 0]
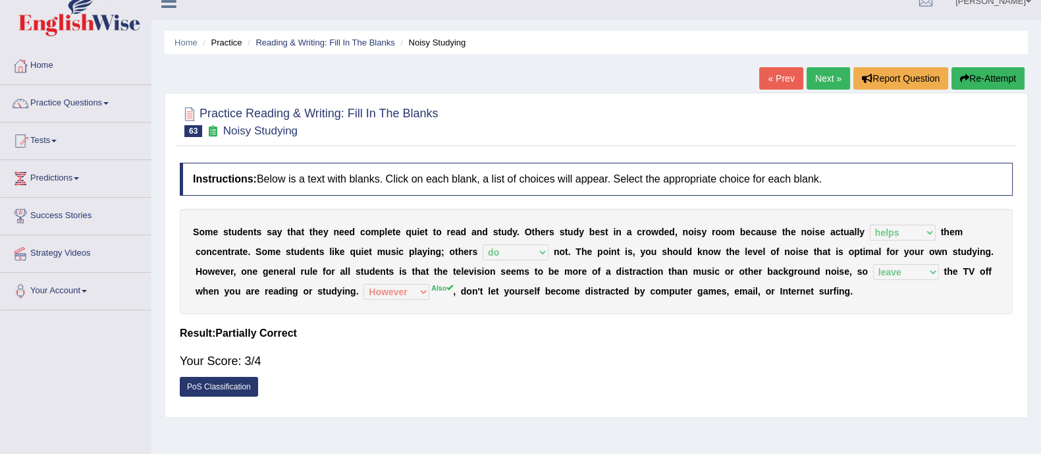
click at [842, 76] on link "Next »" at bounding box center [828, 78] width 43 height 22
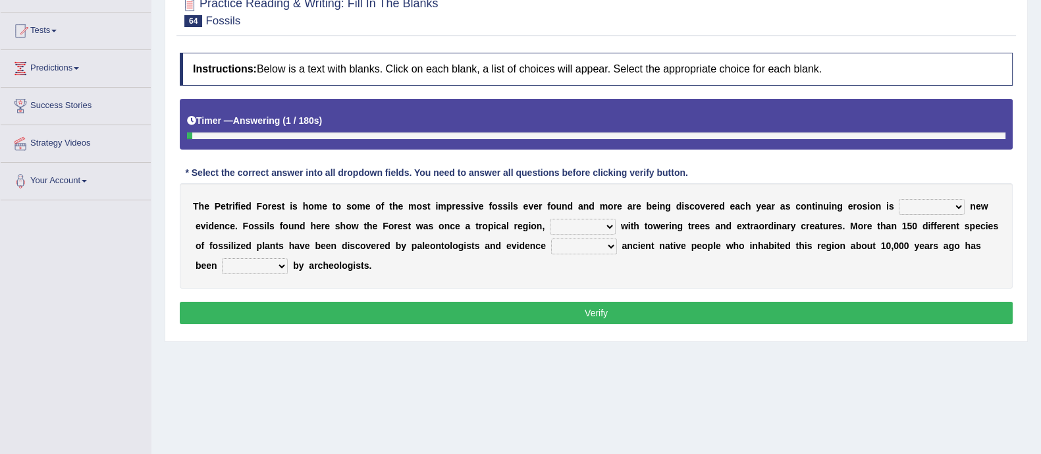
scroll to position [129, 0]
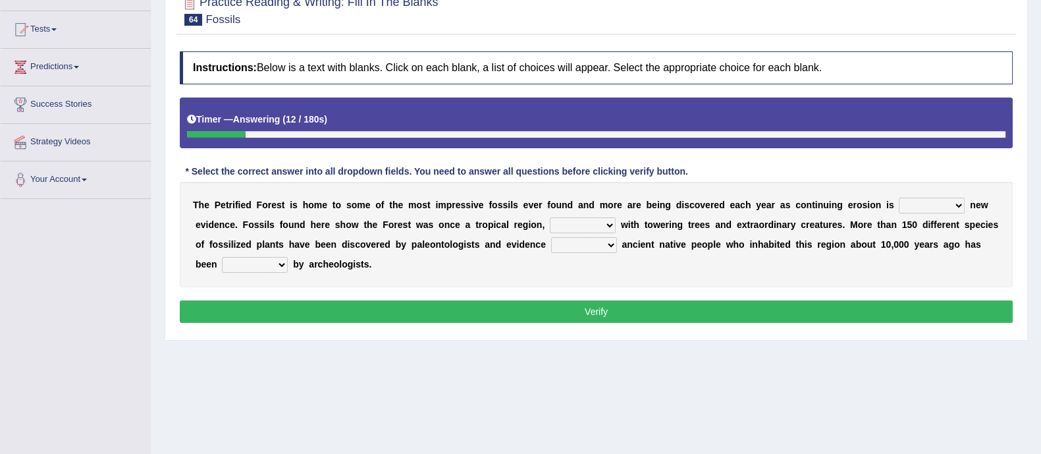
click at [929, 202] on select "exposing expanding explaining expecting" at bounding box center [932, 206] width 66 height 16
select select "explaining"
click at [899, 198] on select "exposing expanding explaining expecting" at bounding box center [932, 206] width 66 height 16
click at [589, 219] on select "connected filled restored treated" at bounding box center [583, 225] width 66 height 16
select select "filled"
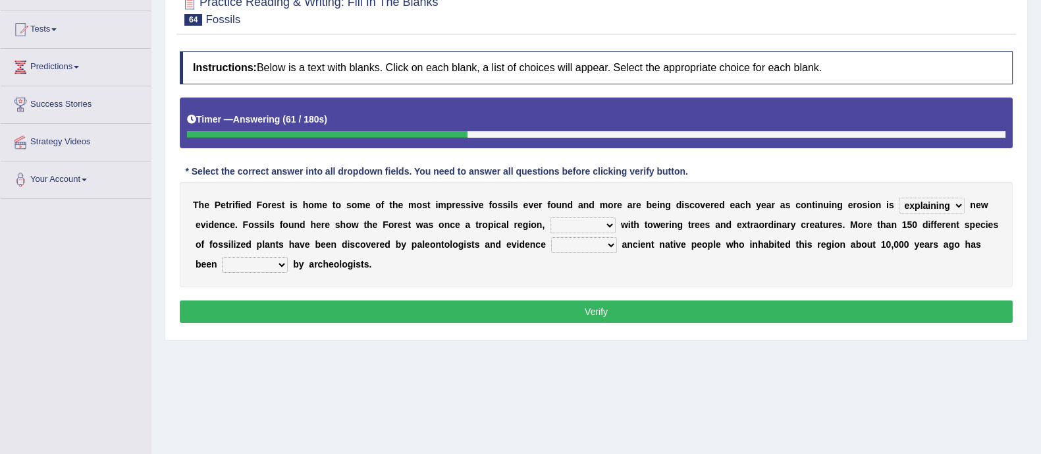
click at [550, 217] on select "connected filled restored treated" at bounding box center [583, 225] width 66 height 16
click at [595, 248] on select "indicating arguing thinking assume" at bounding box center [584, 245] width 66 height 16
select select "indicating"
click at [551, 237] on select "indicating arguing thinking assume" at bounding box center [584, 245] width 66 height 16
click at [233, 258] on select "deducted rejected confirmed predicted" at bounding box center [255, 265] width 66 height 16
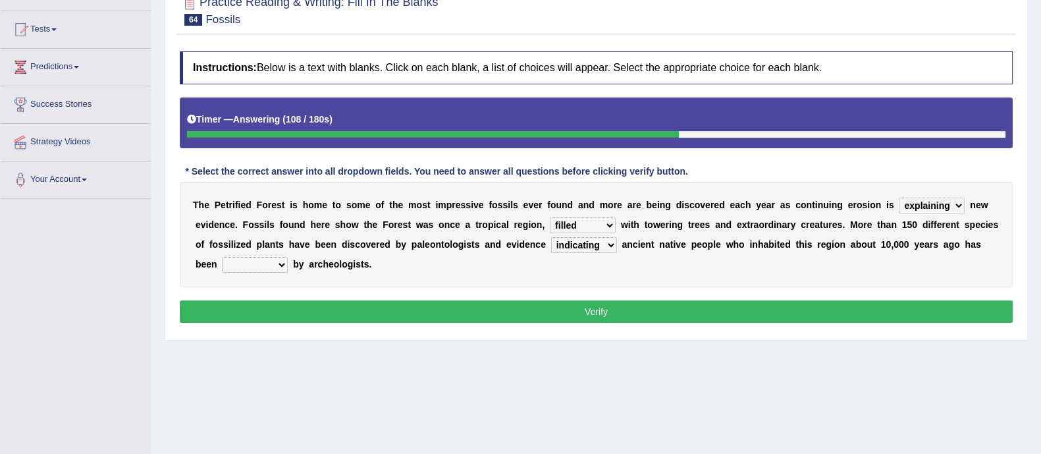
select select "confirmed"
click at [222, 257] on select "deducted rejected confirmed predicted" at bounding box center [255, 265] width 66 height 16
click at [302, 314] on button "Verify" at bounding box center [596, 311] width 833 height 22
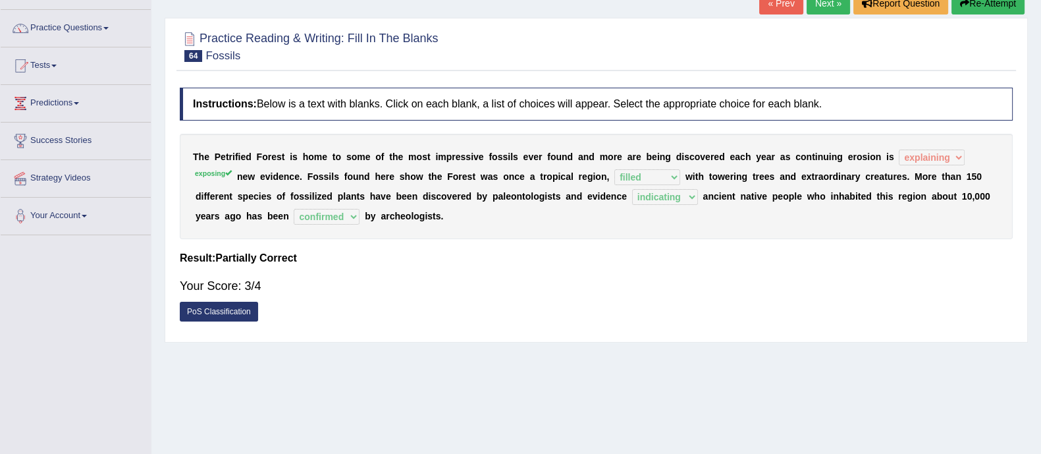
scroll to position [0, 0]
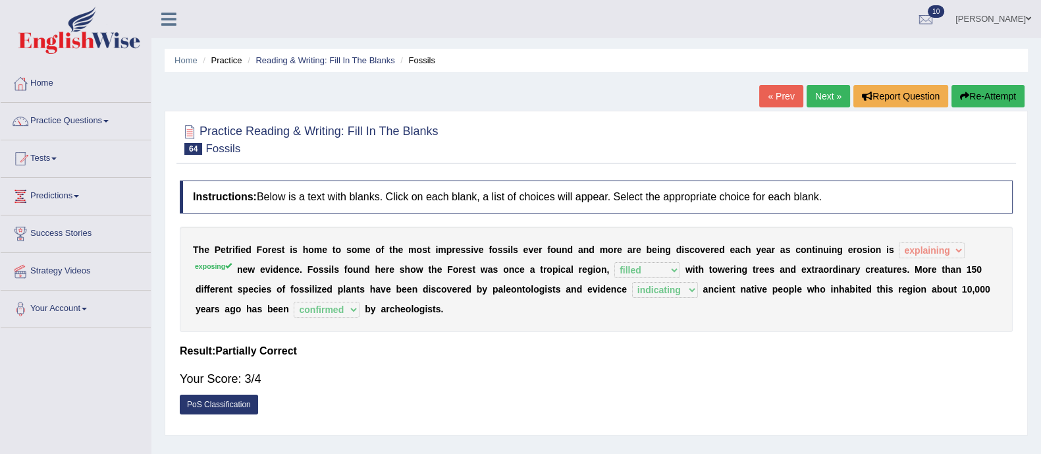
click at [821, 89] on link "Next »" at bounding box center [828, 96] width 43 height 22
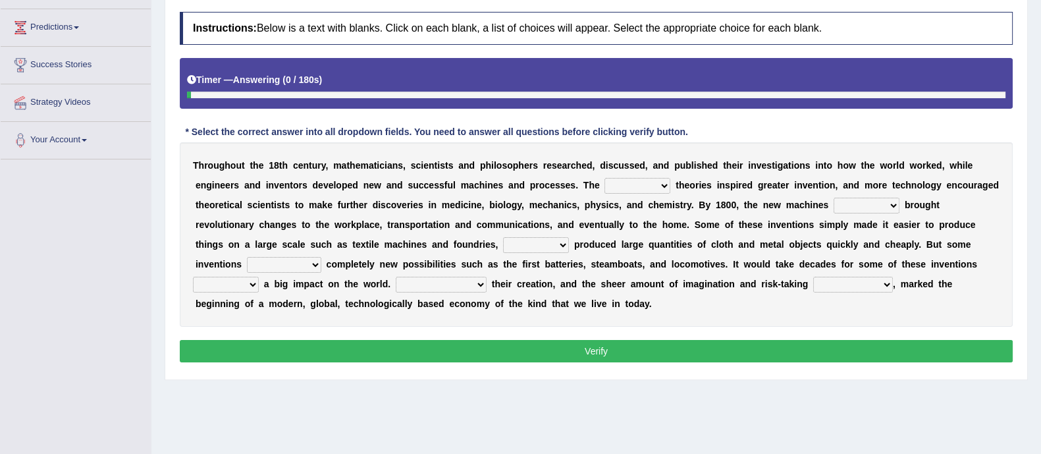
scroll to position [169, 0]
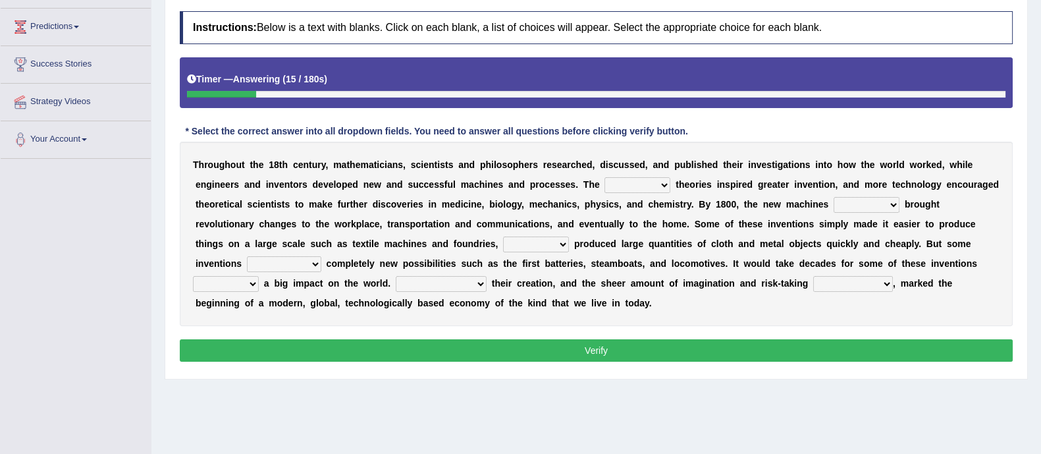
click at [639, 186] on select "fewest newest nearest latest" at bounding box center [638, 185] width 66 height 16
select select "latest"
click at [605, 177] on select "fewest newest nearest latest" at bounding box center [638, 185] width 66 height 16
click at [866, 206] on select "are have were had" at bounding box center [867, 205] width 66 height 16
click at [834, 197] on select "are have were had" at bounding box center [867, 205] width 66 height 16
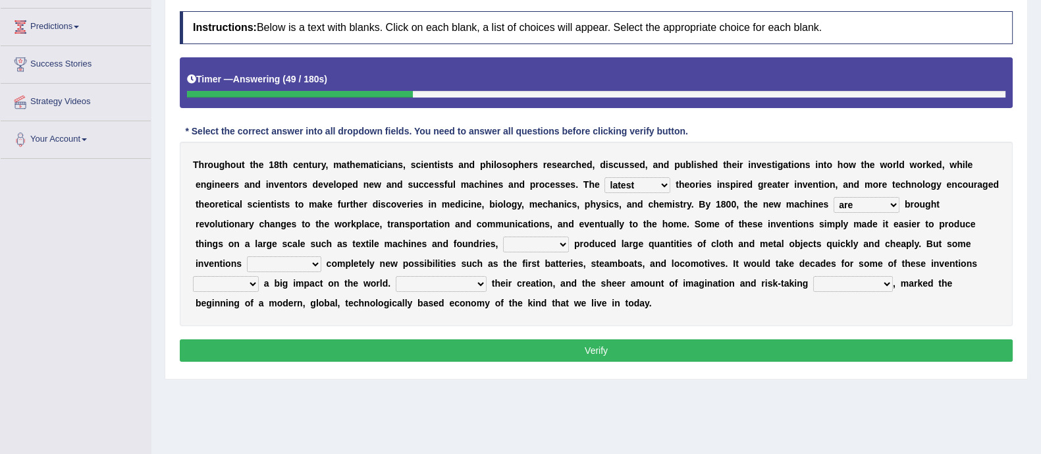
click at [879, 199] on select "are have were had" at bounding box center [867, 205] width 66 height 16
select select "have"
click at [834, 197] on select "are have were had" at bounding box center [867, 205] width 66 height 16
click at [523, 243] on select "those which that what" at bounding box center [536, 244] width 66 height 16
select select "which"
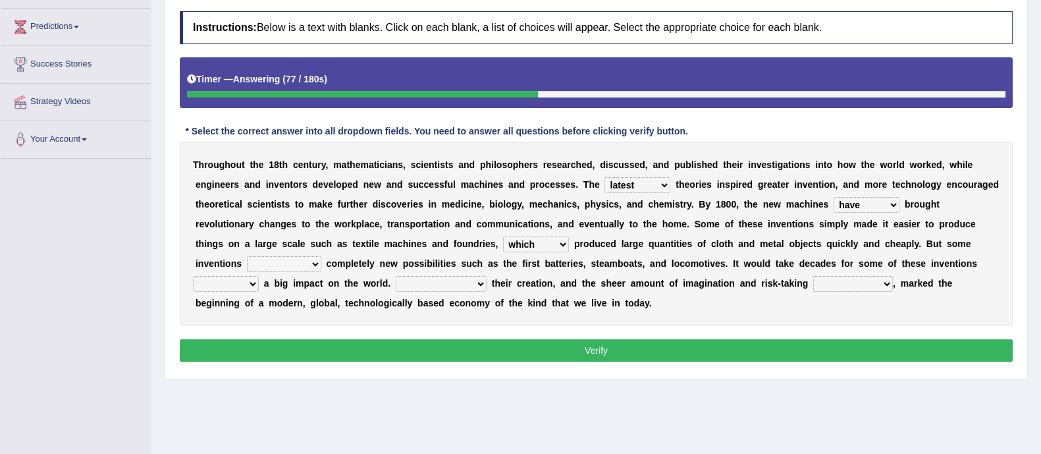
click at [503, 236] on select "those which that what" at bounding box center [536, 244] width 66 height 16
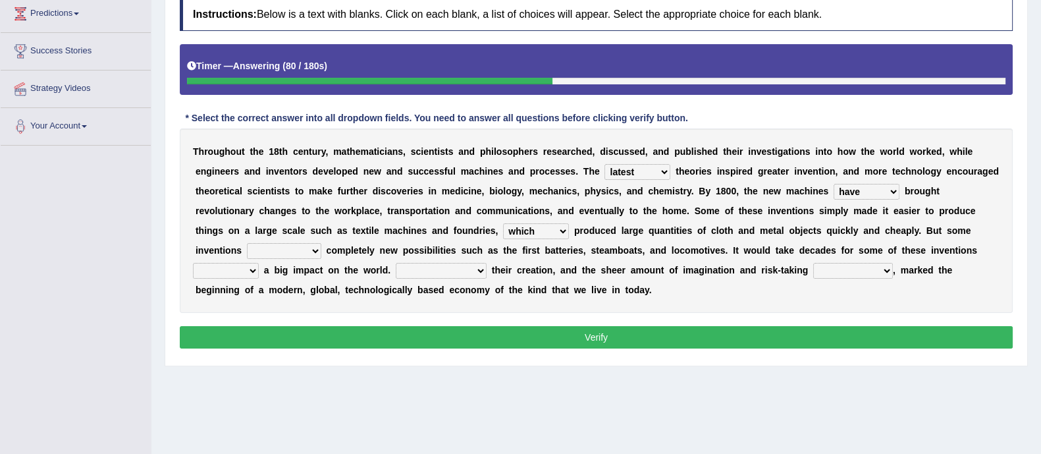
scroll to position [186, 0]
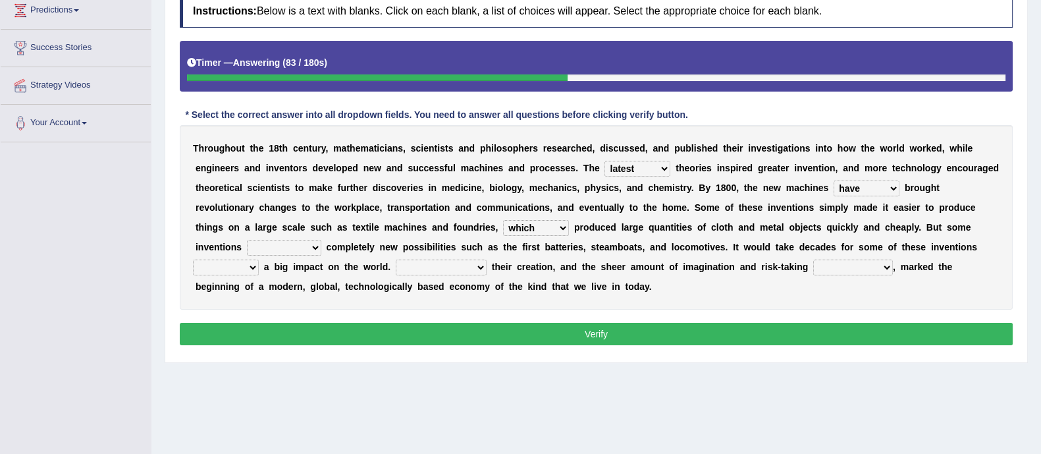
click at [295, 240] on select "brought necessitated enforced took" at bounding box center [284, 248] width 74 height 16
select select "took"
click at [247, 240] on select "brought necessitated enforced took" at bounding box center [284, 248] width 74 height 16
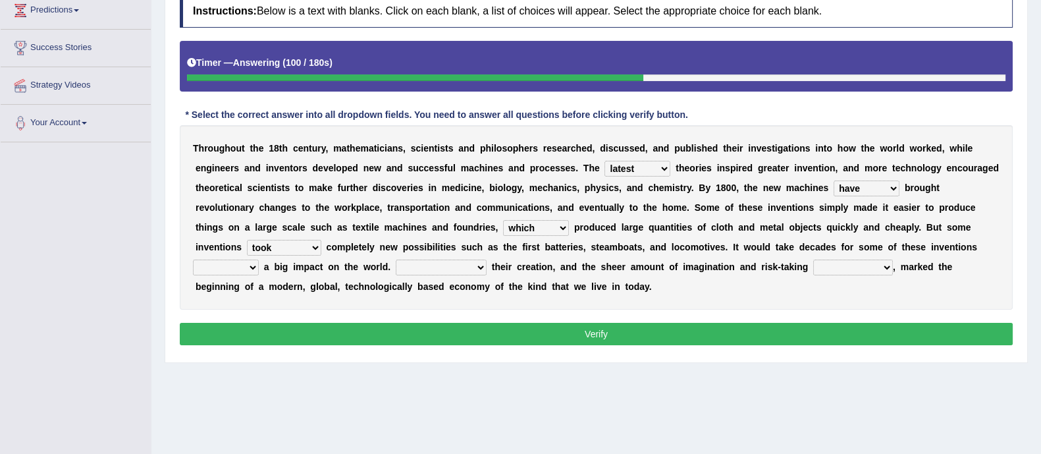
click at [277, 240] on select "brought necessitated enforced took" at bounding box center [284, 248] width 74 height 16
click at [235, 265] on select "make making made to make" at bounding box center [226, 268] width 66 height 16
select select "to make"
click at [193, 260] on select "make making made to make" at bounding box center [226, 268] width 66 height 16
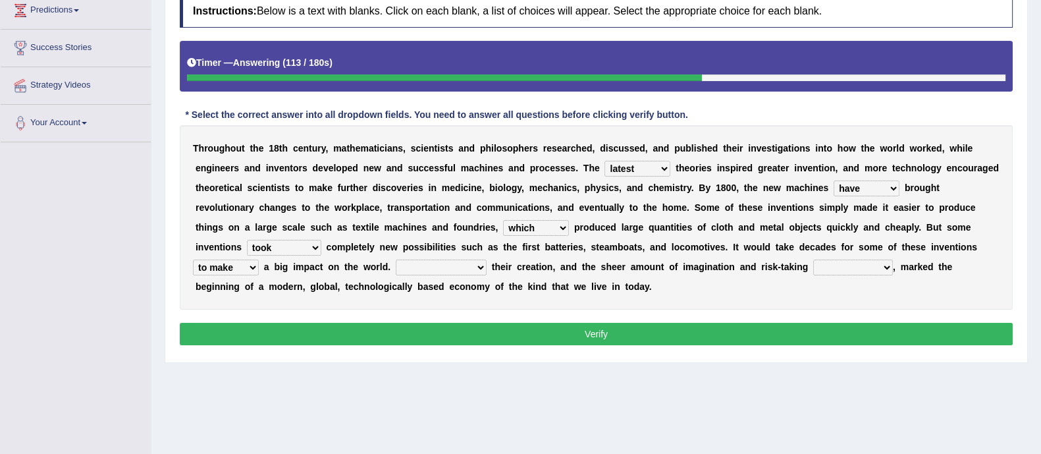
click at [462, 268] on select "Notwithstanding As Whether Yet" at bounding box center [441, 268] width 91 height 16
select select "As"
click at [396, 260] on select "Notwithstanding As Whether Yet" at bounding box center [441, 268] width 91 height 16
click at [850, 267] on select "have involved was involved involved involving" at bounding box center [853, 268] width 80 height 16
select select "was involved"
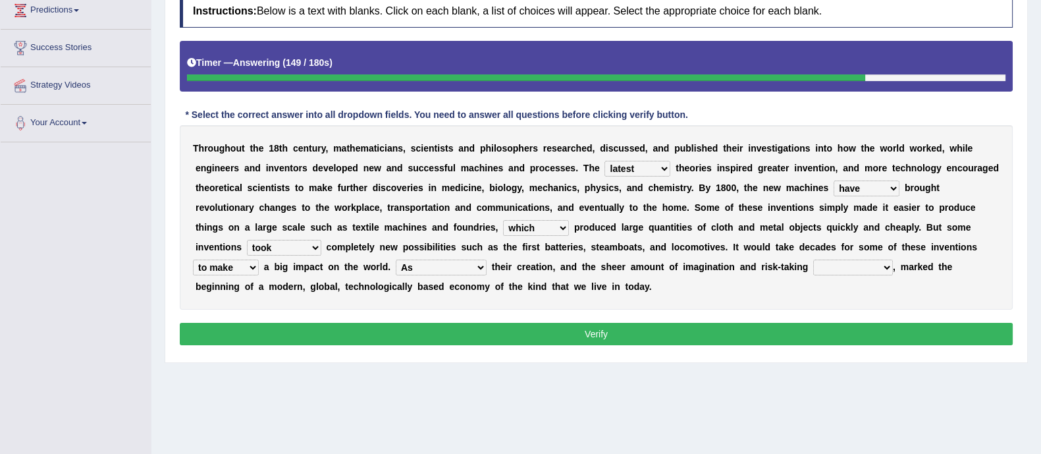
click at [814, 260] on select "have involved was involved involved involving" at bounding box center [853, 268] width 80 height 16
click at [847, 327] on button "Verify" at bounding box center [596, 334] width 833 height 22
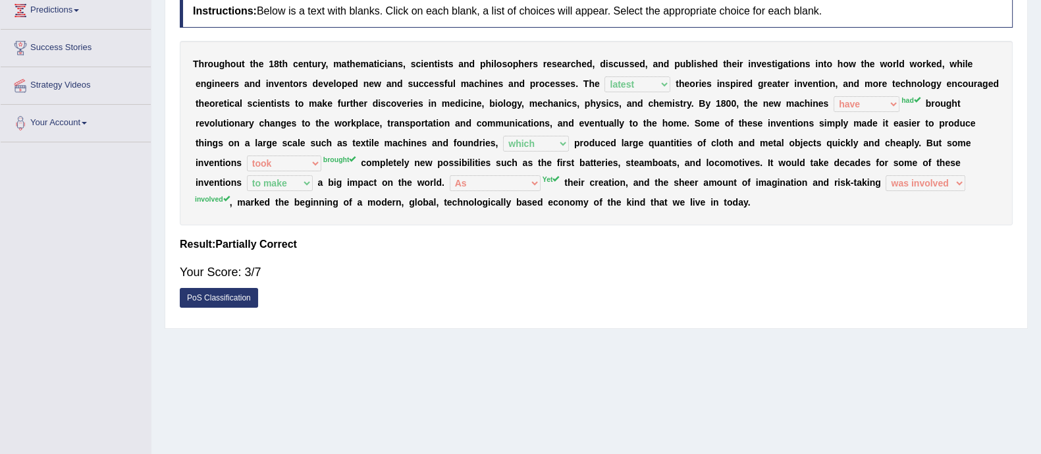
scroll to position [0, 0]
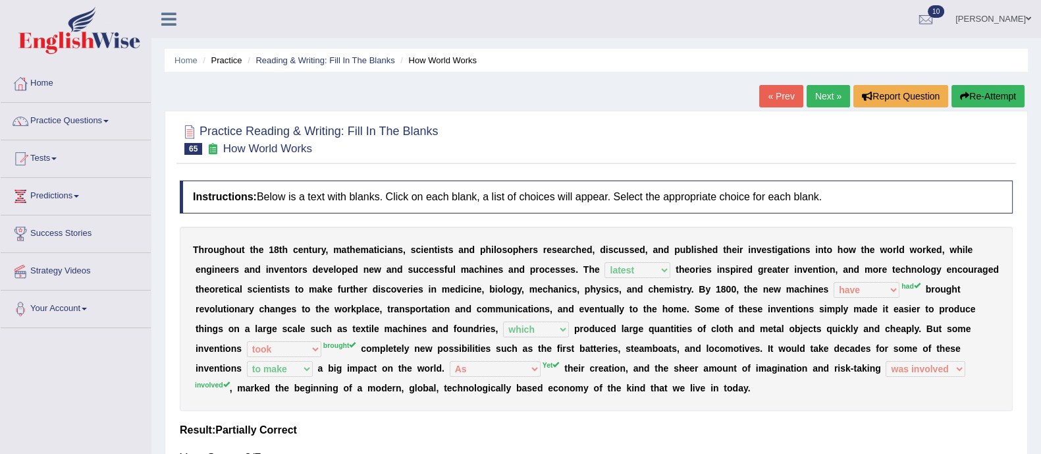
click at [987, 105] on button "Re-Attempt" at bounding box center [988, 96] width 73 height 22
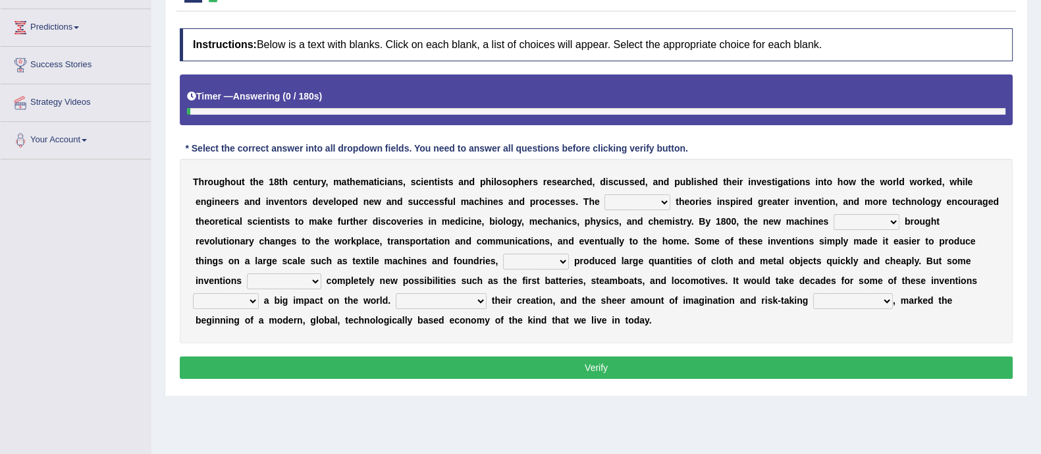
scroll to position [174, 0]
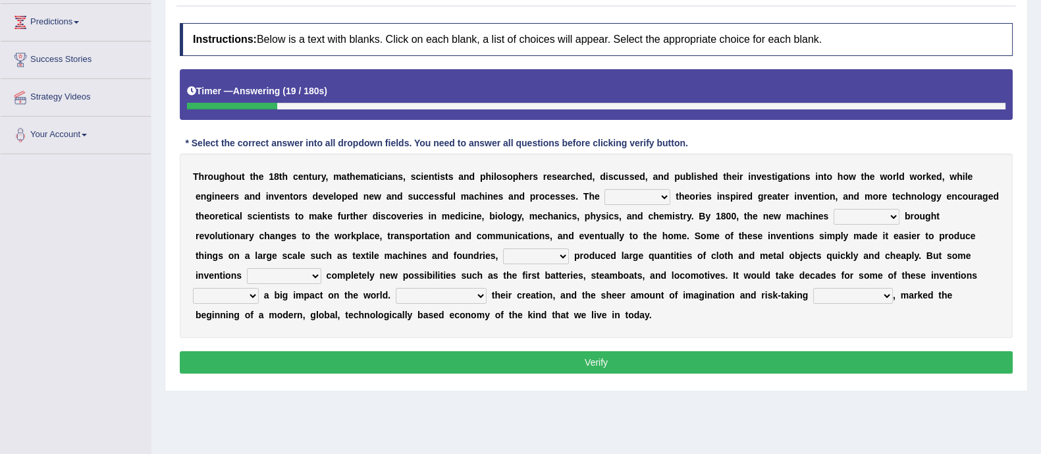
click at [647, 198] on select "fewest newest nearest latest" at bounding box center [638, 197] width 66 height 16
select select "latest"
click at [605, 189] on select "fewest newest nearest latest" at bounding box center [638, 197] width 66 height 16
click at [632, 197] on select "fewest newest nearest latest" at bounding box center [638, 197] width 66 height 16
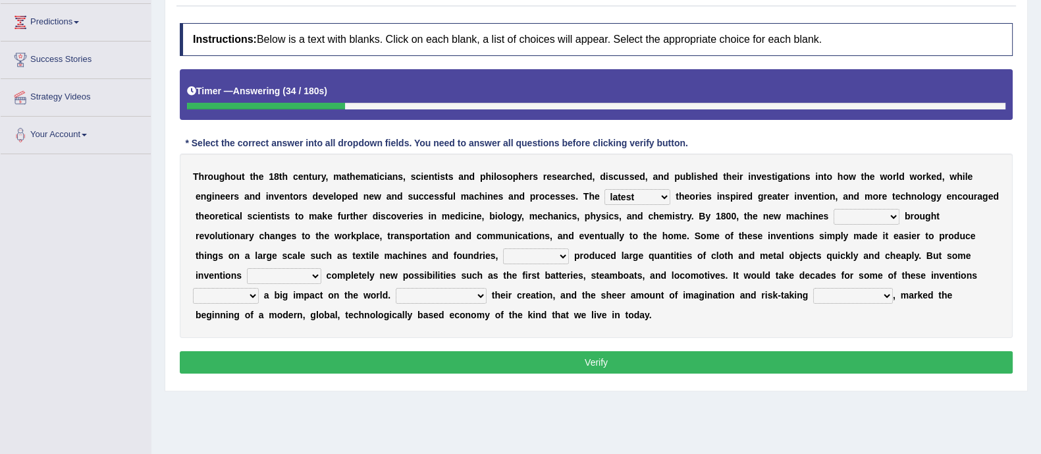
click at [865, 217] on select "are have were had" at bounding box center [867, 217] width 66 height 16
click at [860, 221] on select "are have were had" at bounding box center [867, 217] width 66 height 16
click at [864, 211] on select "are have were had" at bounding box center [867, 217] width 66 height 16
select select "had"
click at [834, 209] on select "are have were had" at bounding box center [867, 217] width 66 height 16
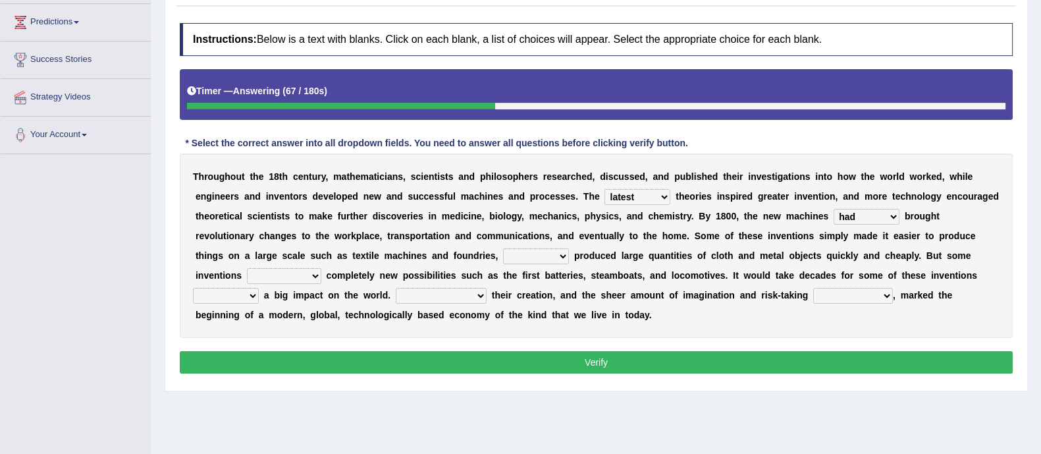
click at [547, 252] on select "those which that what" at bounding box center [536, 256] width 66 height 16
select select "which"
click at [503, 248] on select "those which that what" at bounding box center [536, 256] width 66 height 16
click at [287, 275] on select "brought necessitated enforced took" at bounding box center [284, 276] width 74 height 16
select select "brought"
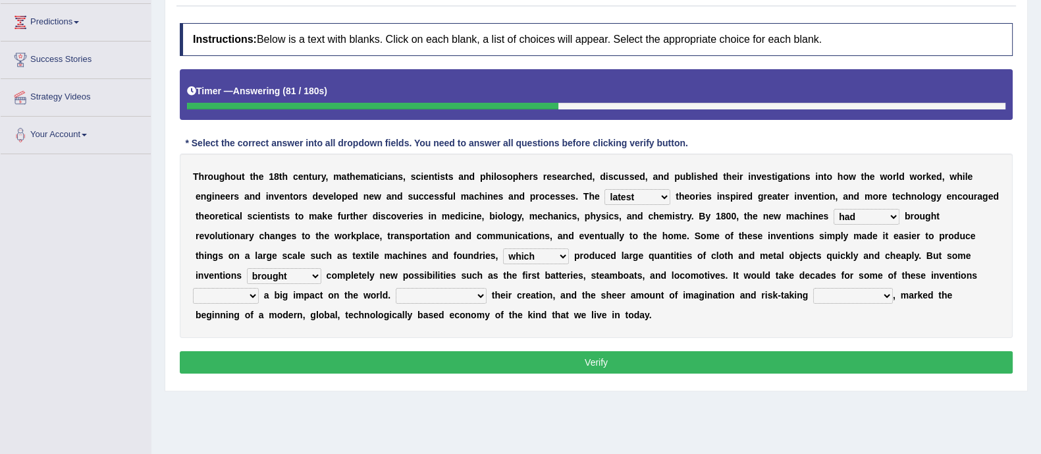
click at [247, 268] on select "brought necessitated enforced took" at bounding box center [284, 276] width 74 height 16
click at [235, 294] on select "make making made to make" at bounding box center [226, 296] width 66 height 16
select select "to make"
click at [193, 288] on select "make making made to make" at bounding box center [226, 296] width 66 height 16
click at [438, 291] on select "Notwithstanding As Whether Yet" at bounding box center [441, 296] width 91 height 16
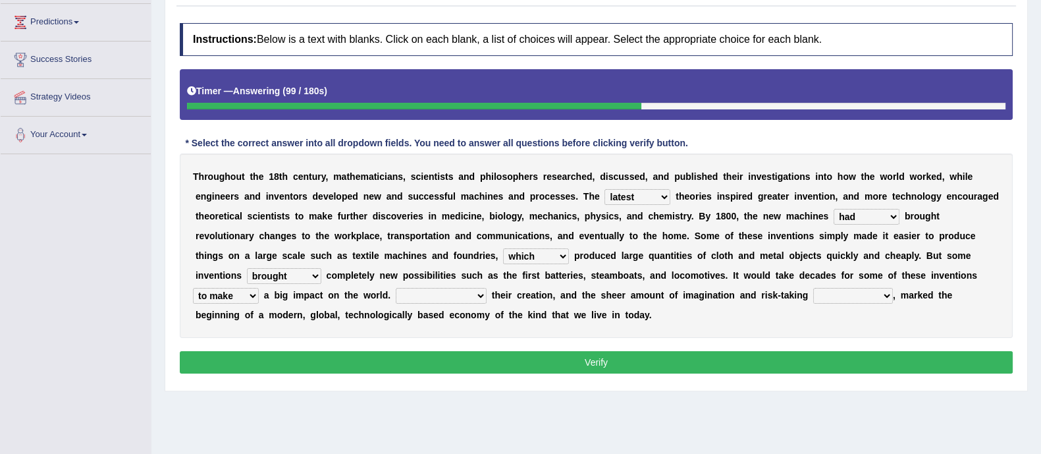
select select "Yet"
click at [396, 288] on select "Notwithstanding As Whether Yet" at bounding box center [441, 296] width 91 height 16
click at [832, 291] on select "have involved was involved involved involving" at bounding box center [853, 296] width 80 height 16
select select "involved"
click at [814, 288] on select "have involved was involved involved involving" at bounding box center [853, 296] width 80 height 16
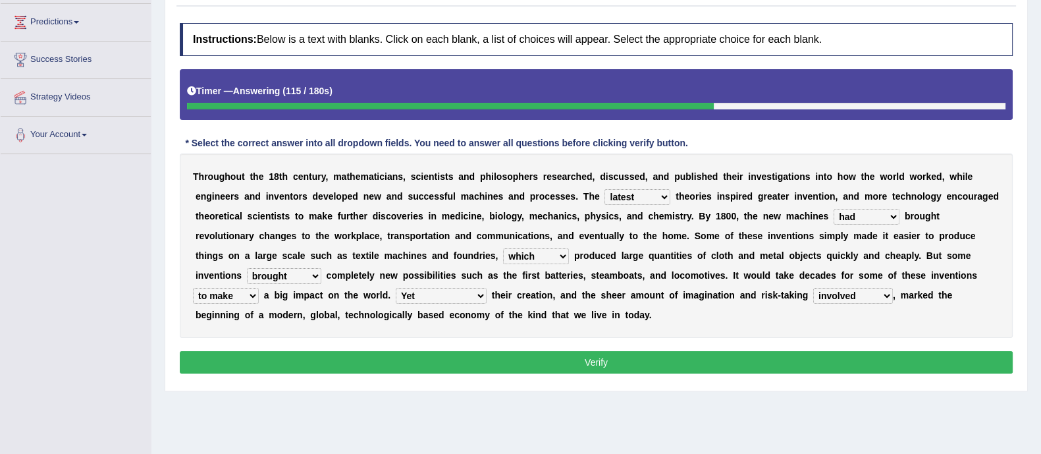
click at [800, 352] on button "Verify" at bounding box center [596, 362] width 833 height 22
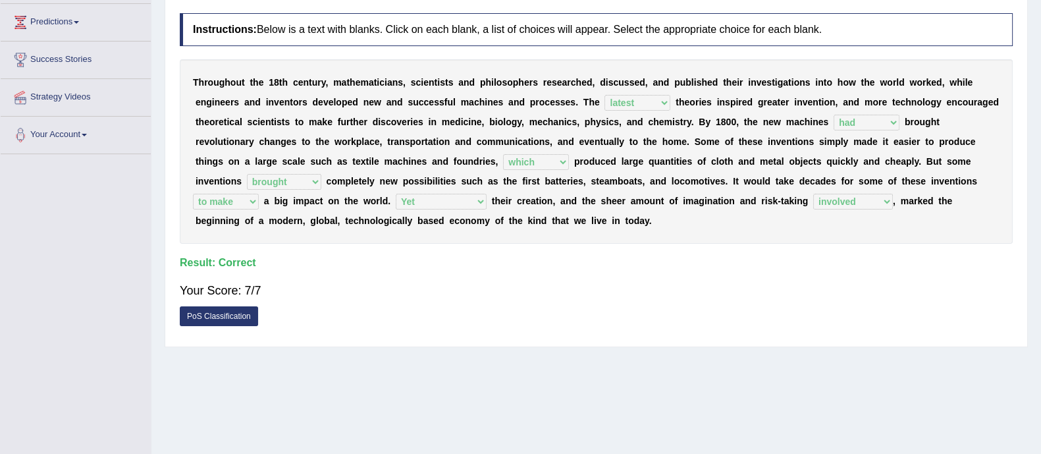
scroll to position [0, 0]
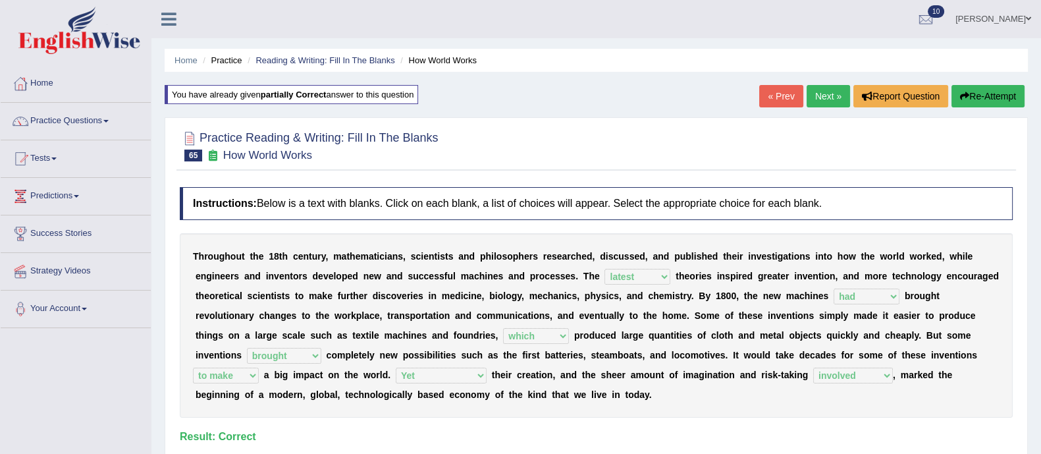
click at [822, 101] on link "Next »" at bounding box center [828, 96] width 43 height 22
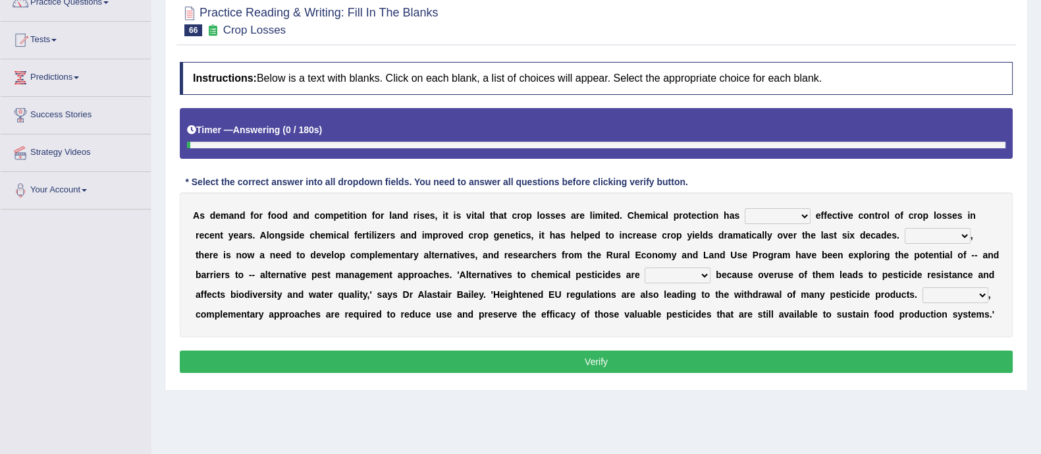
scroll to position [126, 0]
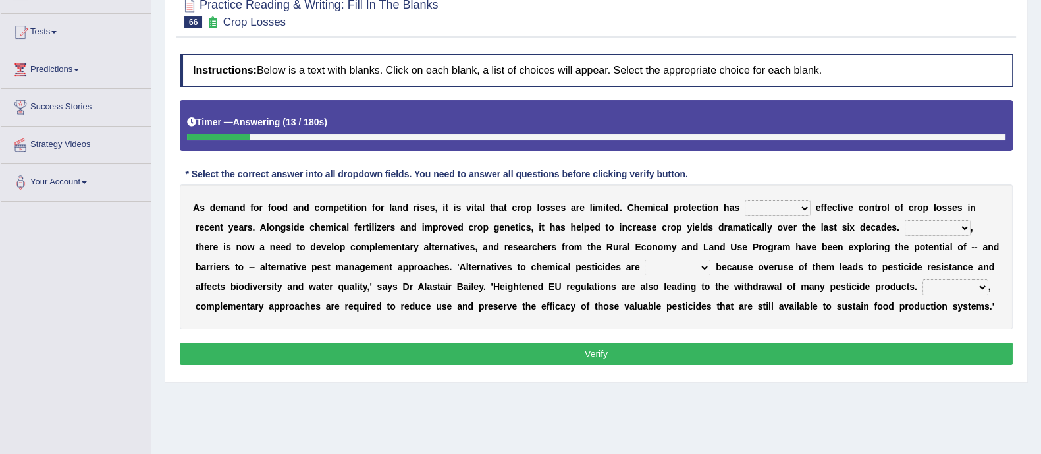
click at [777, 207] on select "harnessed utilized provided offset" at bounding box center [778, 208] width 66 height 16
click at [700, 391] on div "Home Practice Reading & Writing: Fill In The Blanks Crop Losses « Prev Next » R…" at bounding box center [596, 203] width 890 height 659
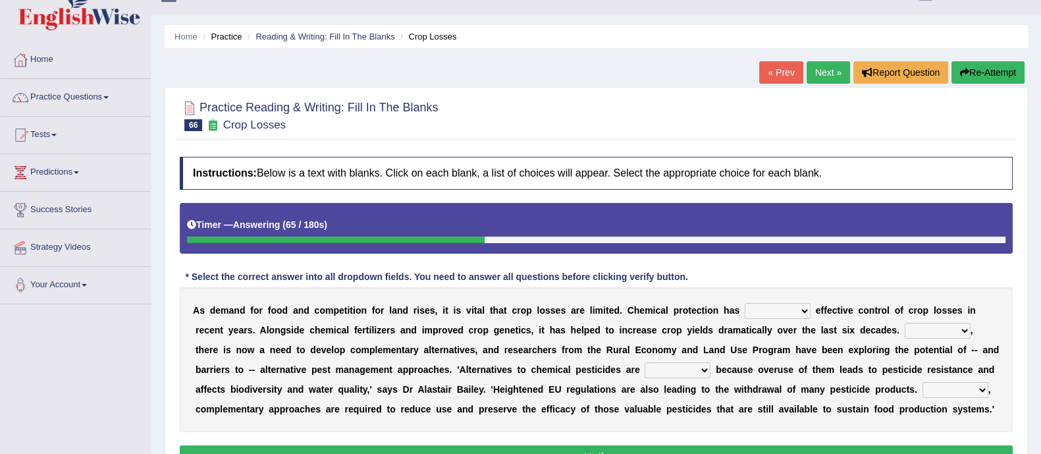
scroll to position [0, 0]
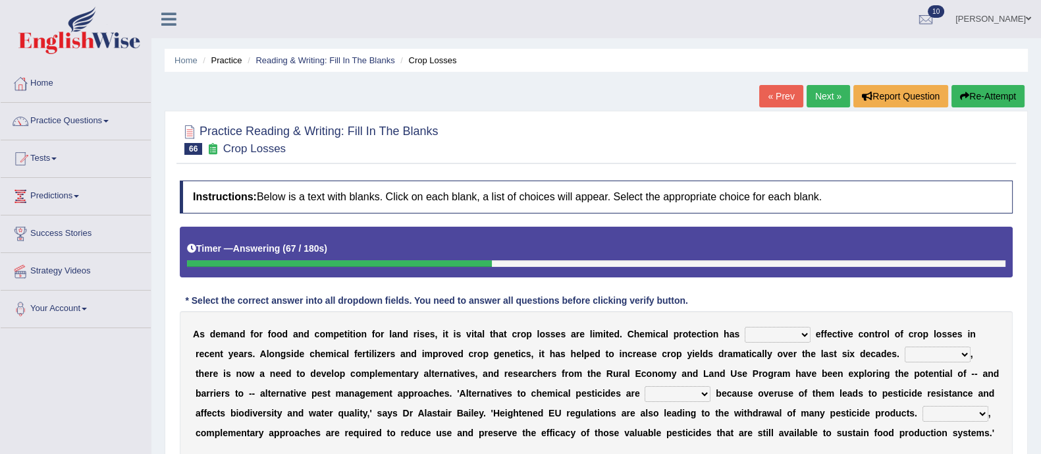
click at [979, 93] on button "Re-Attempt" at bounding box center [988, 96] width 73 height 22
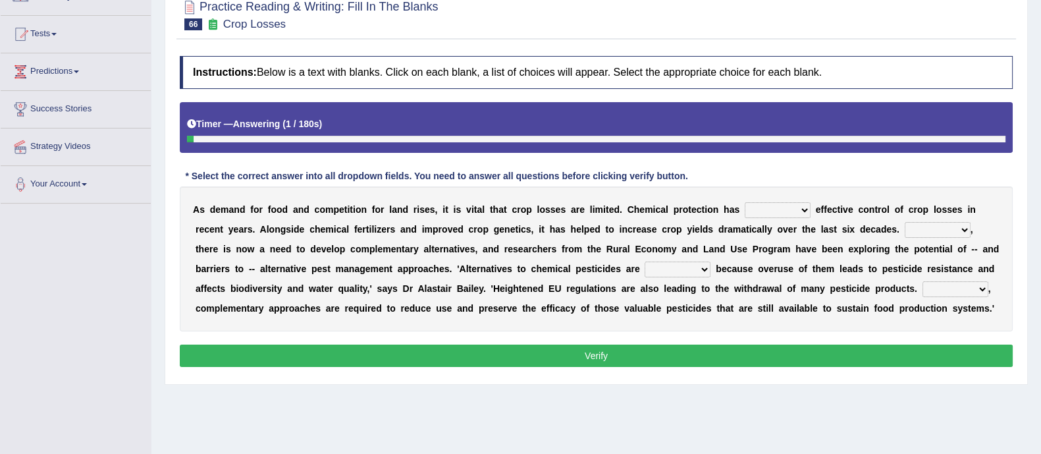
scroll to position [125, 0]
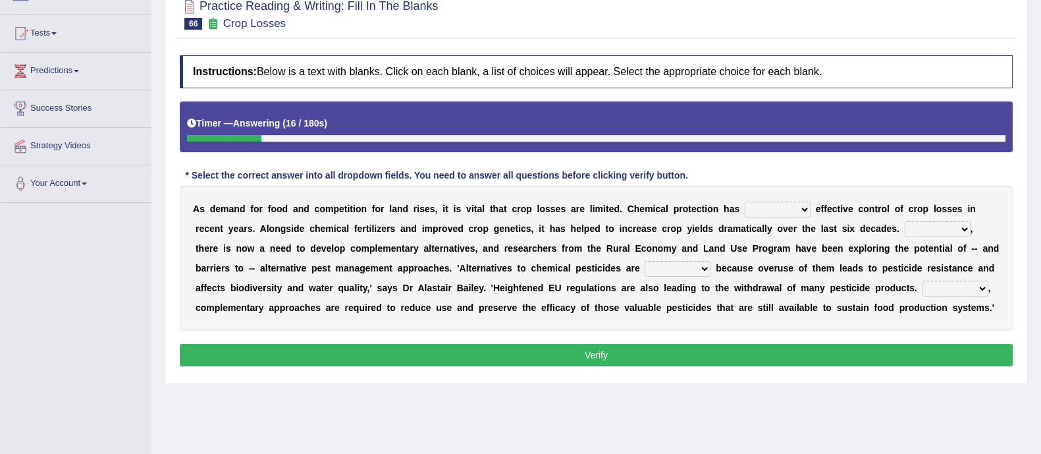
click at [767, 199] on div "A s d e m a n d f o r f o o d a n d c o m p e t i t i o n f o r l a n d r i s e…" at bounding box center [596, 258] width 833 height 145
click at [767, 206] on select "harnessed utilized provided offset" at bounding box center [778, 210] width 66 height 16
select select "provided"
click at [745, 202] on select "harnessed utilized provided offset" at bounding box center [778, 210] width 66 height 16
click at [935, 225] on select "Hopefully However Strangely Therefore" at bounding box center [938, 229] width 66 height 16
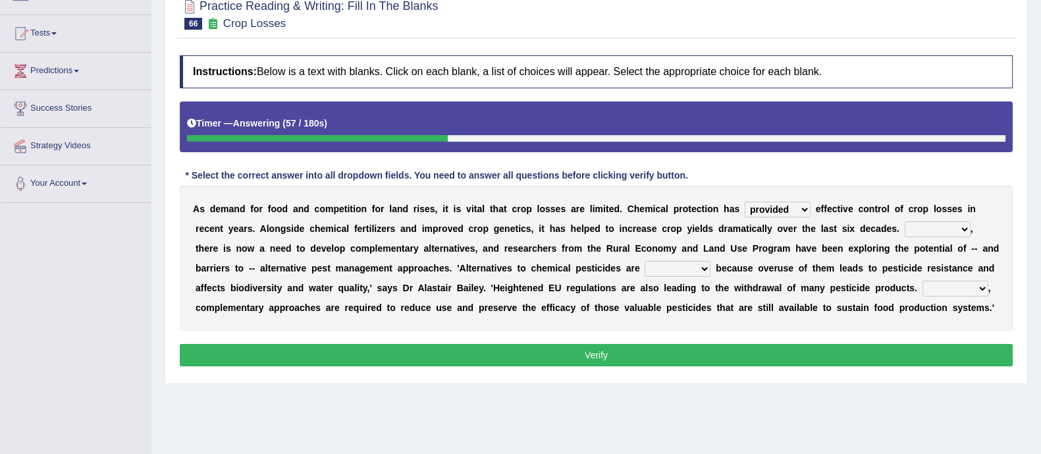
select select "Therefore"
click at [905, 221] on select "Hopefully However Strangely Therefore" at bounding box center [938, 229] width 66 height 16
click at [688, 269] on select "overshot expired needed engaged" at bounding box center [678, 269] width 66 height 16
select select "overshot"
click at [645, 261] on select "overshot expired needed engaged" at bounding box center [678, 269] width 66 height 16
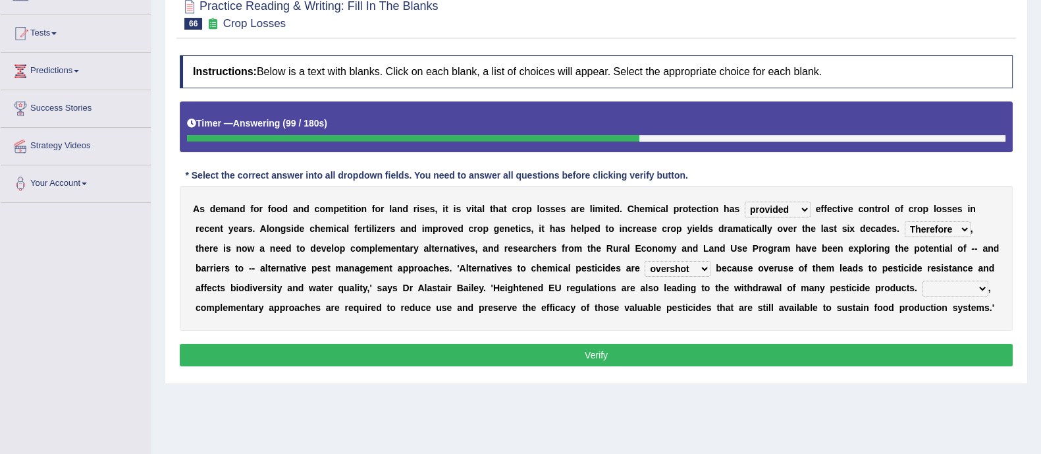
click at [935, 277] on div "A s d e m a n d f o r f o o d a n d c o m p e t i t i o n f o r l a n d r i s e…" at bounding box center [596, 258] width 833 height 145
click at [943, 288] on select "Though Yet Hence But" at bounding box center [956, 289] width 66 height 16
select select "Hence"
click at [923, 281] on select "Though Yet Hence But" at bounding box center [956, 289] width 66 height 16
click at [915, 350] on button "Verify" at bounding box center [596, 355] width 833 height 22
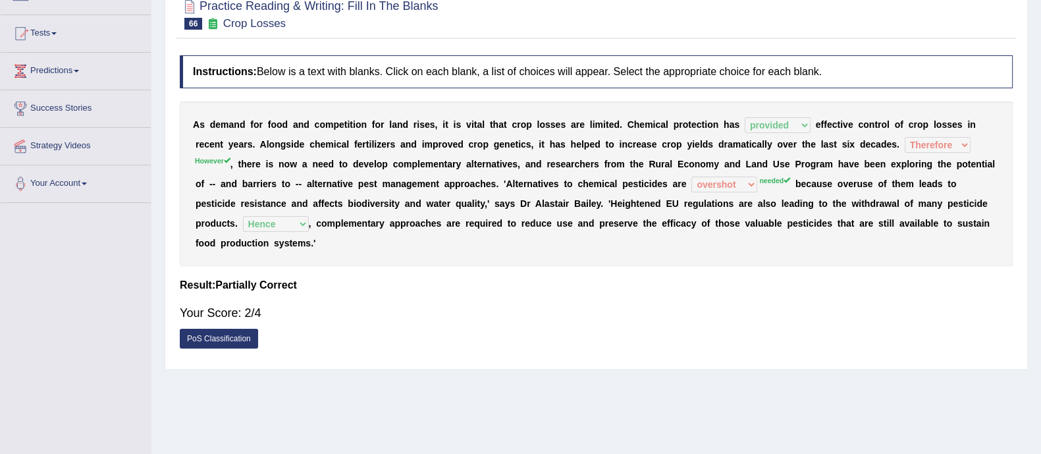
click at [915, 350] on div "PoS Classification" at bounding box center [596, 340] width 833 height 23
drag, startPoint x: 913, startPoint y: 350, endPoint x: 948, endPoint y: 412, distance: 72.0
click at [948, 412] on div "Home Practice Reading & Writing: Fill In The Blanks Crop Losses « Prev Next » R…" at bounding box center [596, 204] width 890 height 659
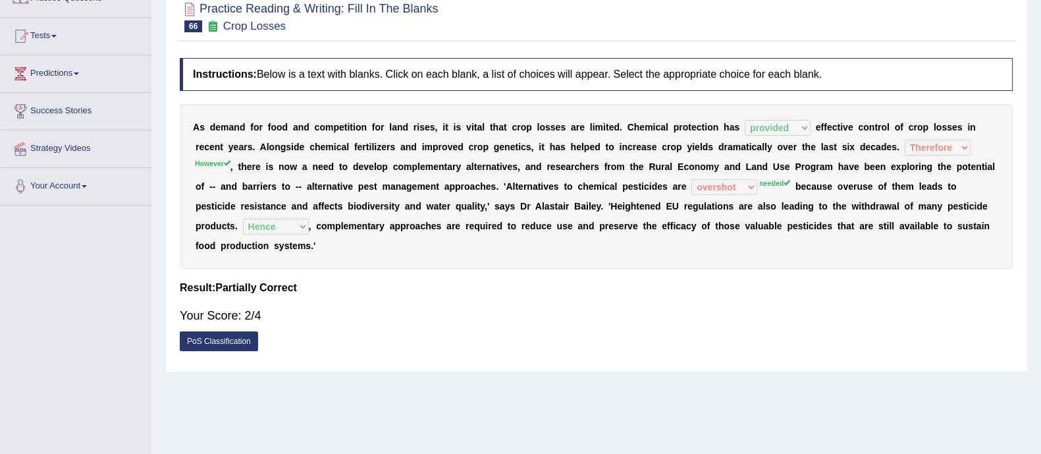
scroll to position [0, 0]
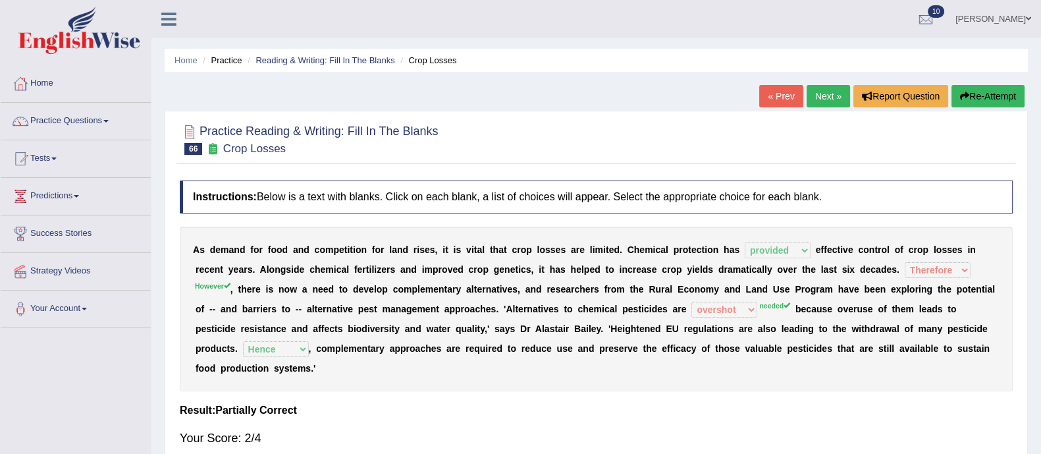
click at [823, 97] on link "Next »" at bounding box center [828, 96] width 43 height 22
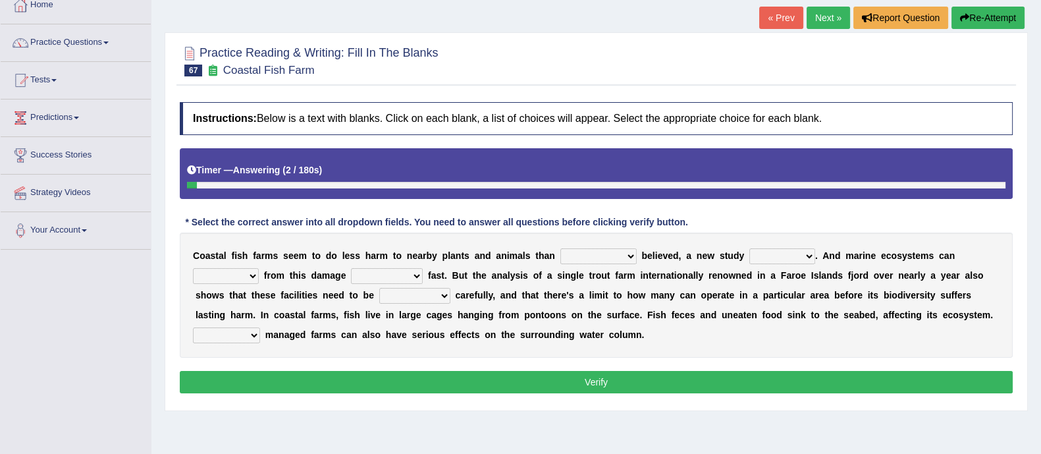
scroll to position [77, 0]
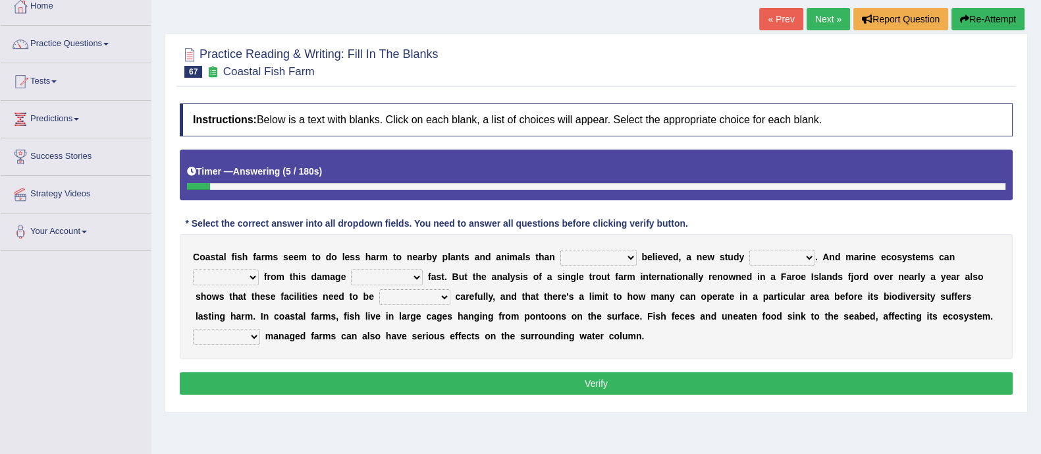
click at [611, 252] on select "collectively individually previously pretentiously" at bounding box center [599, 258] width 76 height 16
click at [600, 256] on select "collectively individually previously pretentiously" at bounding box center [599, 258] width 76 height 16
select select "previously"
click at [561, 250] on select "collectively individually previously pretentiously" at bounding box center [599, 258] width 76 height 16
click at [790, 255] on select "introduces deceives reveals conceives" at bounding box center [783, 258] width 66 height 16
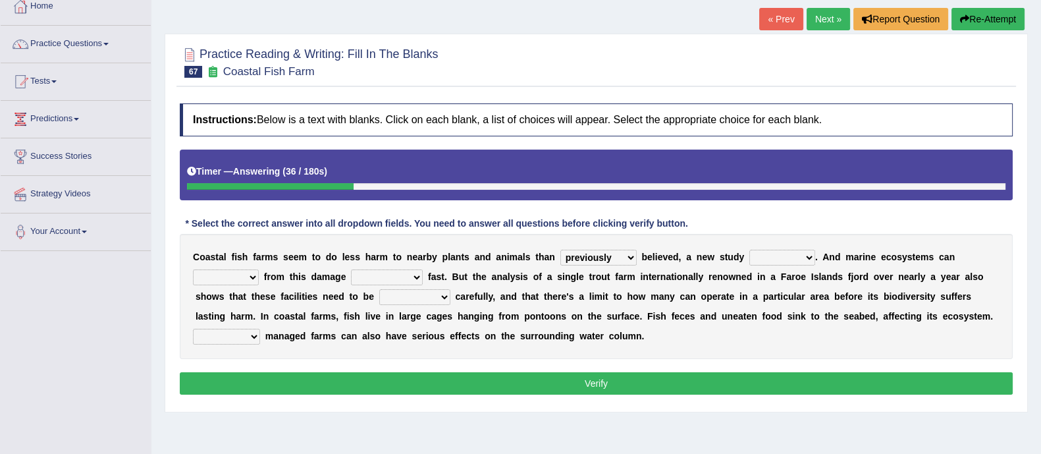
select select "reveals"
click at [750, 250] on select "introduces deceives reveals conceives" at bounding box center [783, 258] width 66 height 16
click at [201, 273] on select "derive Segregate recover prevent" at bounding box center [226, 277] width 66 height 16
select select "prevent"
click at [193, 269] on select "derive Segregate recover prevent" at bounding box center [226, 277] width 66 height 16
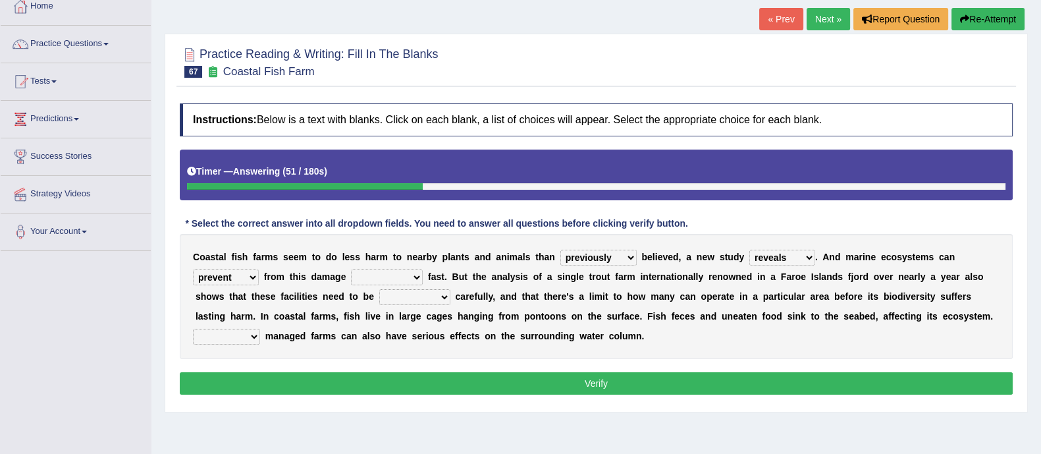
click at [418, 275] on select "visually commonly surprisingly spiritually" at bounding box center [387, 277] width 72 height 16
select select "surprisingly"
click at [351, 269] on select "visually commonly surprisingly spiritually" at bounding box center [387, 277] width 72 height 16
click at [422, 297] on select "dislocated estimated placed dismounted" at bounding box center [414, 297] width 71 height 16
select select "estimated"
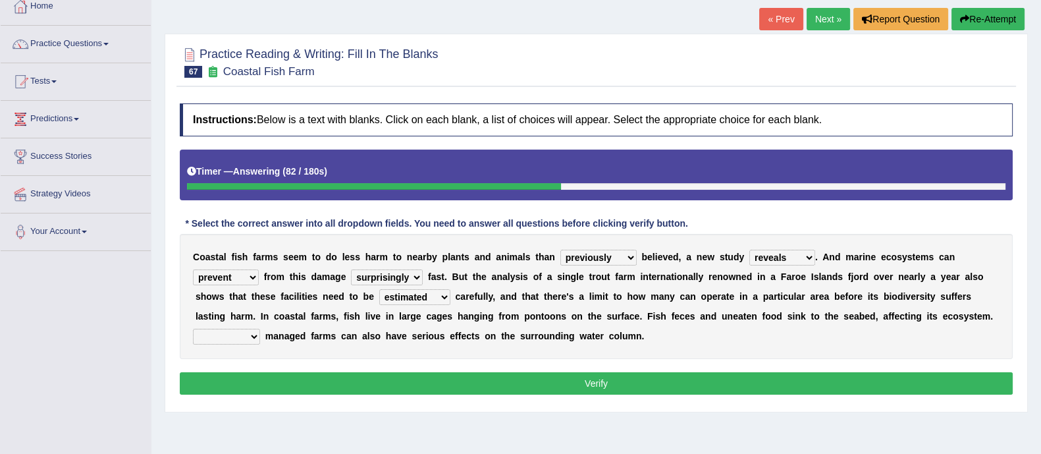
click at [379, 289] on select "dislocated estimated placed dismounted" at bounding box center [414, 297] width 71 height 16
click at [422, 294] on select "dislocated estimated placed dismounted" at bounding box center [414, 297] width 71 height 16
click at [237, 329] on select "Well Badly Expectedly Attentively" at bounding box center [226, 337] width 67 height 16
select select "Well"
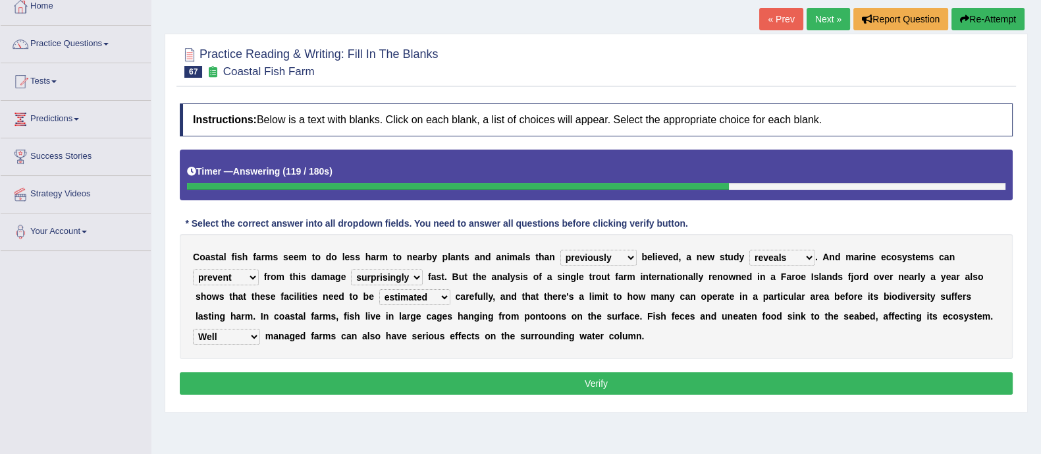
click at [193, 329] on select "Well Badly Expectedly Attentively" at bounding box center [226, 337] width 67 height 16
click at [227, 383] on button "Verify" at bounding box center [596, 383] width 833 height 22
